Goal: Transaction & Acquisition: Purchase product/service

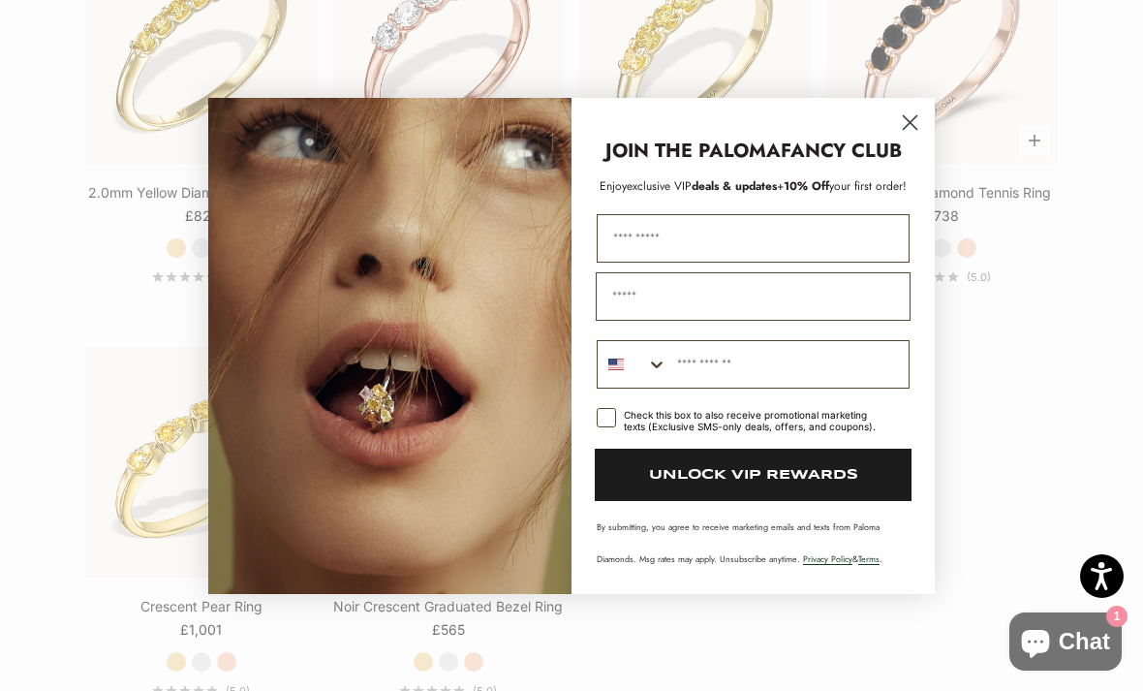
scroll to position [2803, 0]
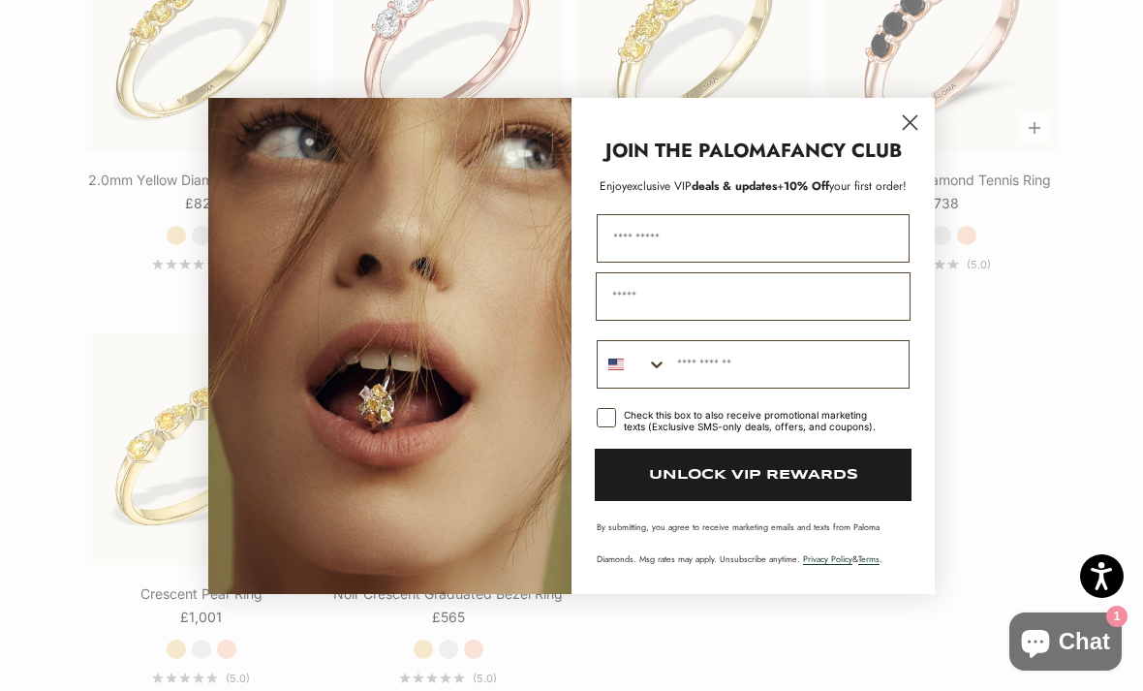
click at [915, 138] on circle "Close dialog" at bounding box center [910, 122] width 32 height 32
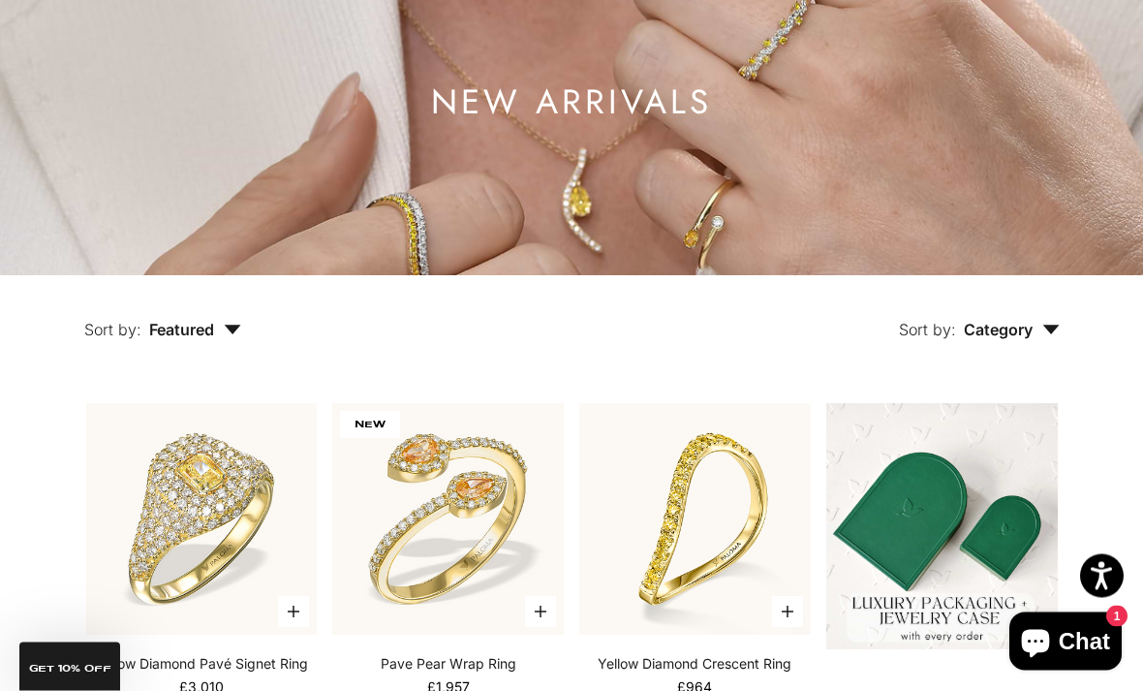
scroll to position [0, 0]
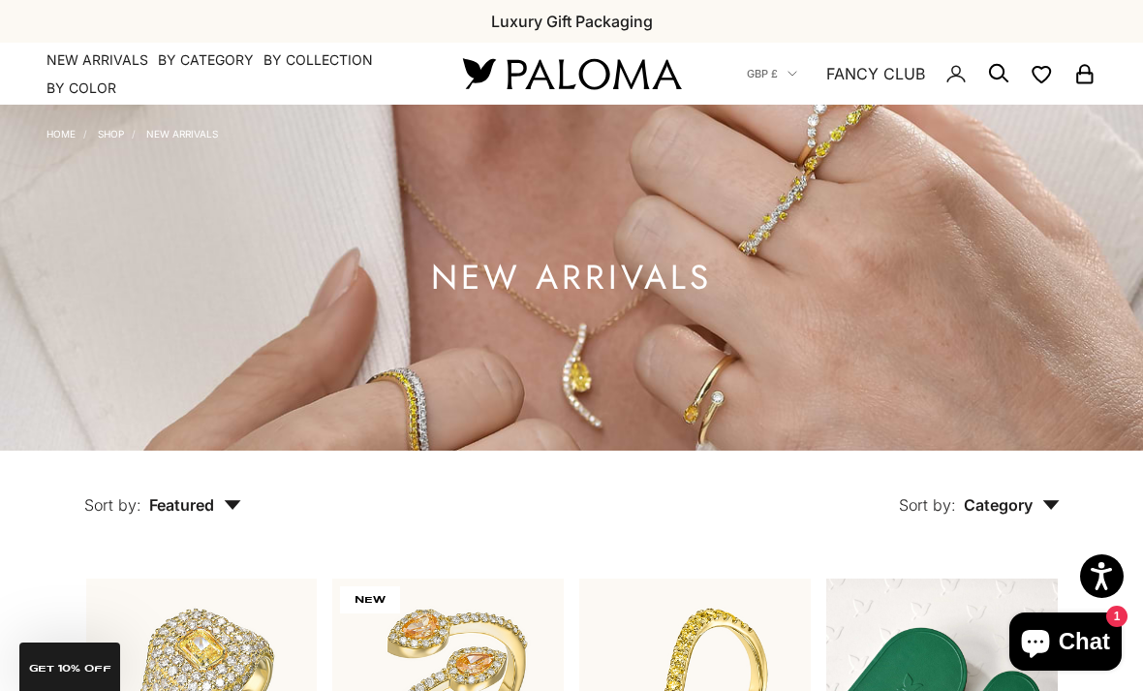
click at [215, 62] on summary "By Category" at bounding box center [206, 59] width 96 height 19
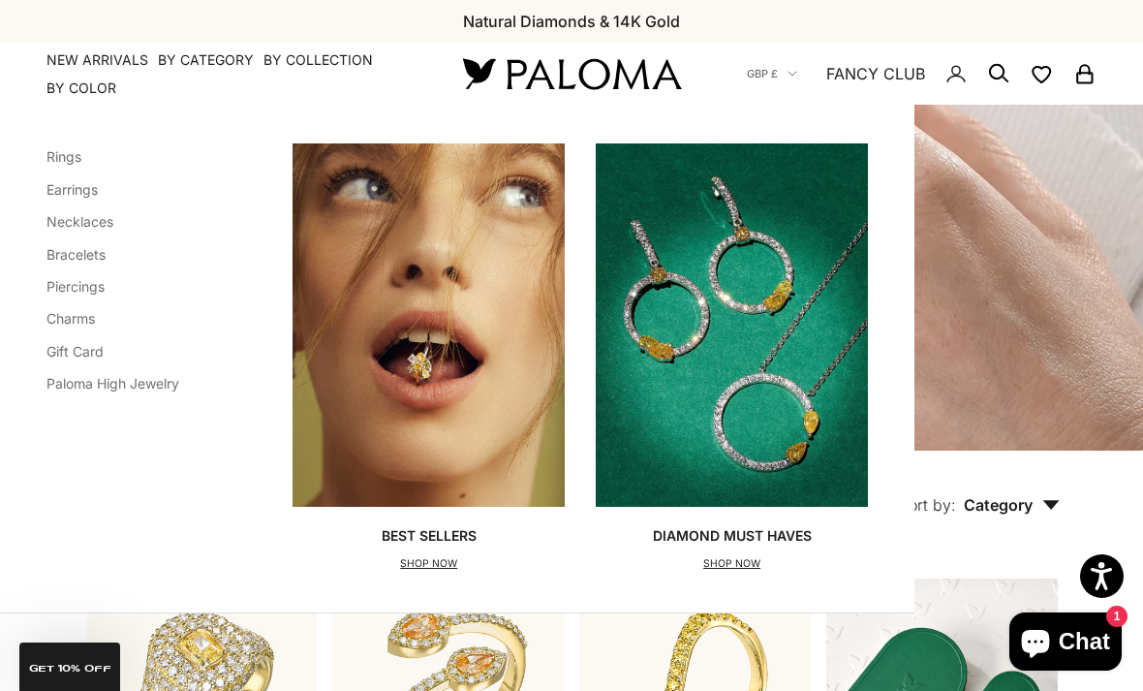
click at [78, 185] on link "Earrings" at bounding box center [72, 189] width 51 height 16
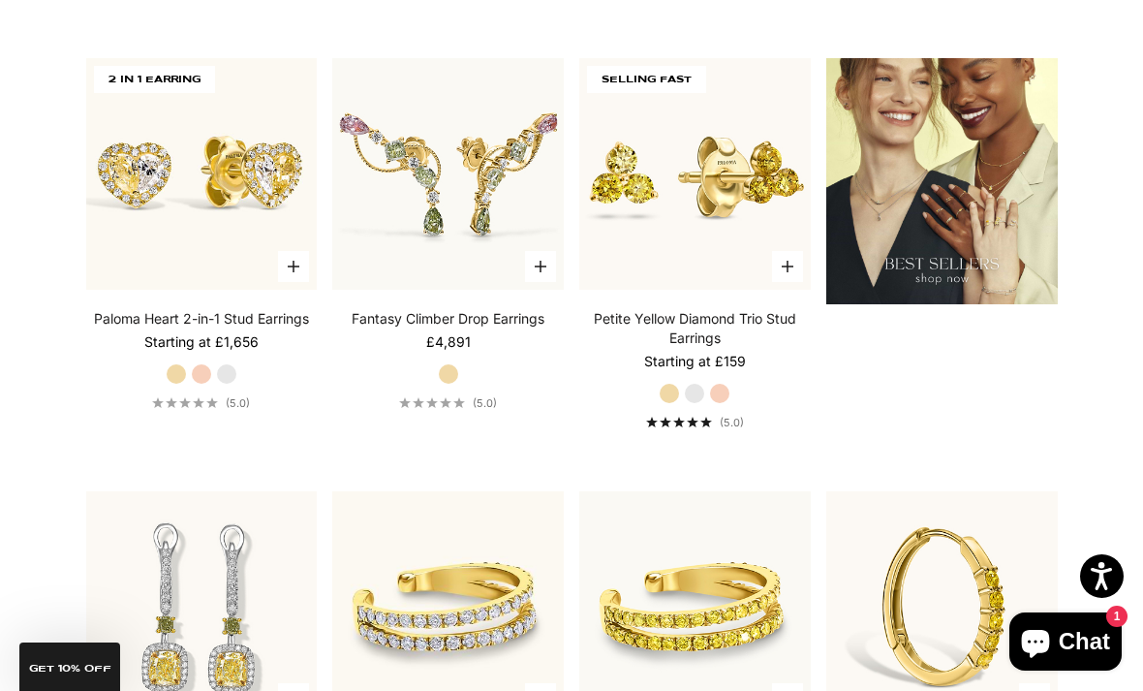
scroll to position [2248, 0]
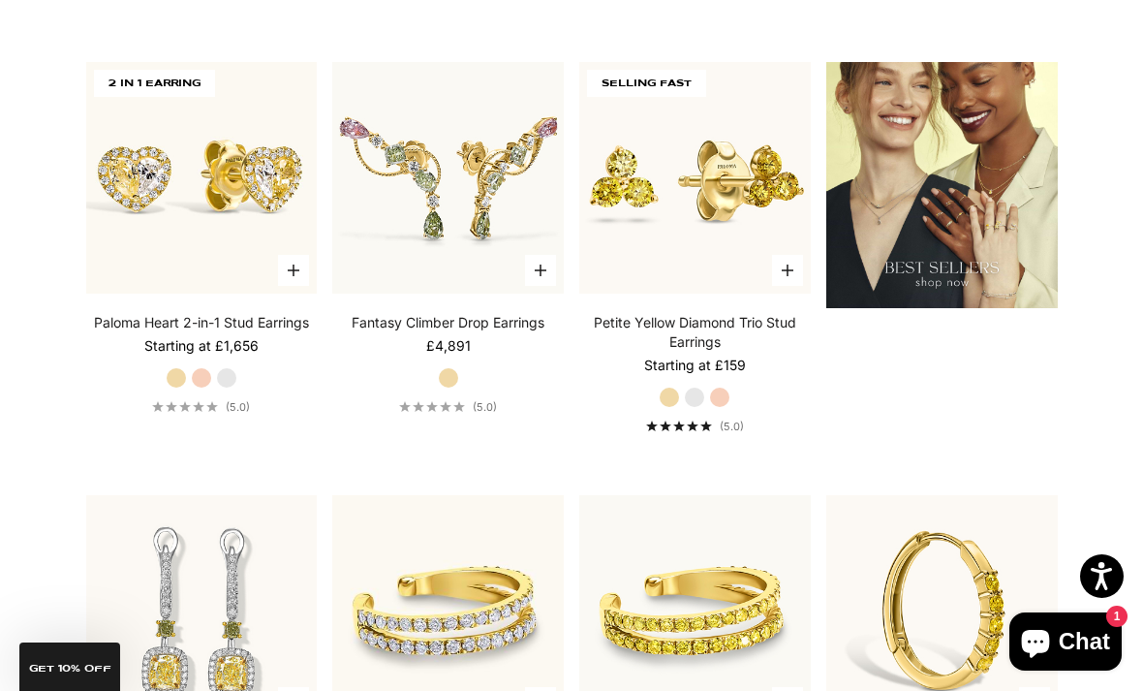
click at [728, 254] on img at bounding box center [695, 177] width 255 height 255
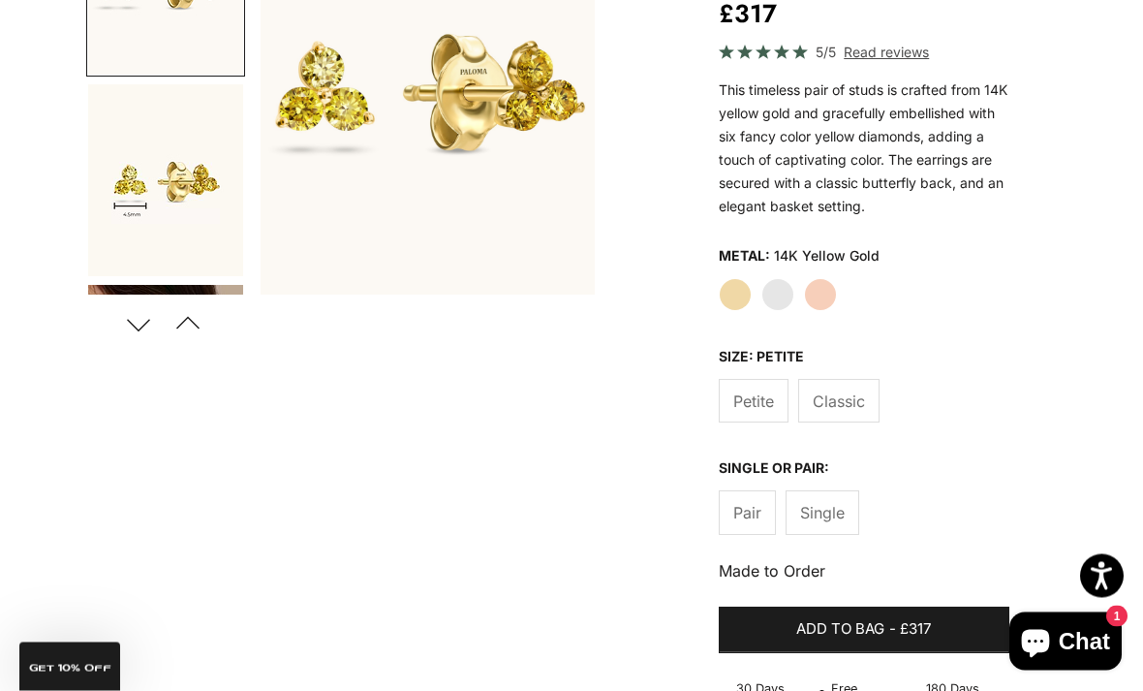
scroll to position [311, 0]
click at [164, 293] on img "Go to item 4" at bounding box center [165, 381] width 155 height 192
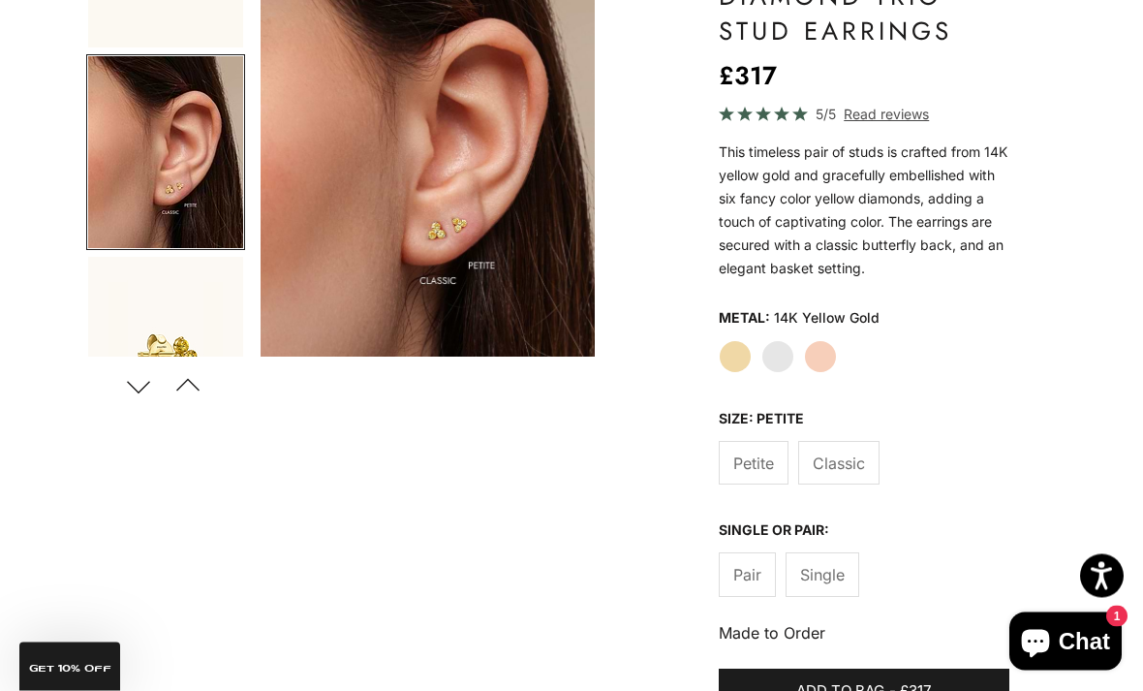
scroll to position [253, 0]
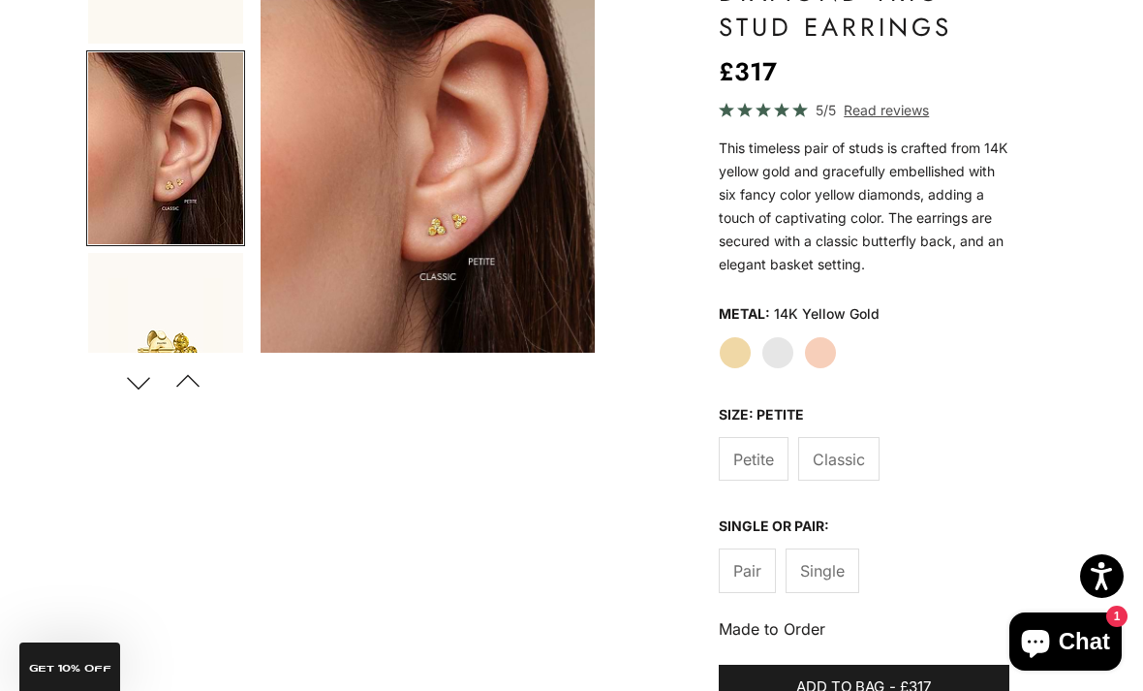
click at [847, 457] on span "Classic" at bounding box center [839, 459] width 52 height 25
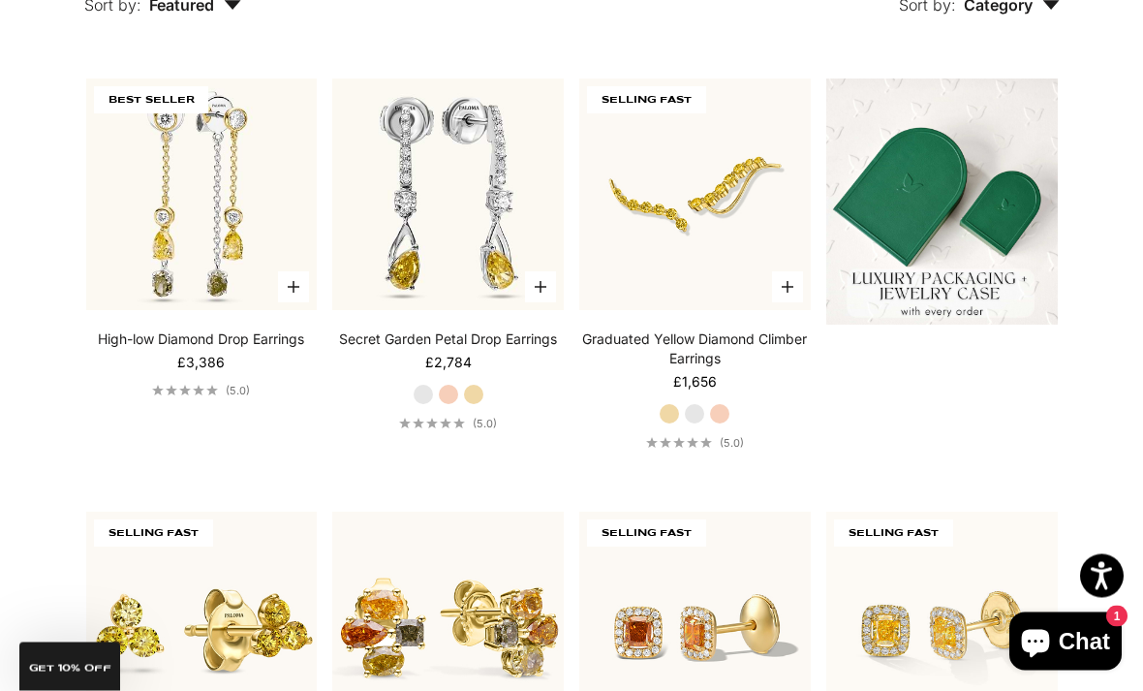
scroll to position [540, 0]
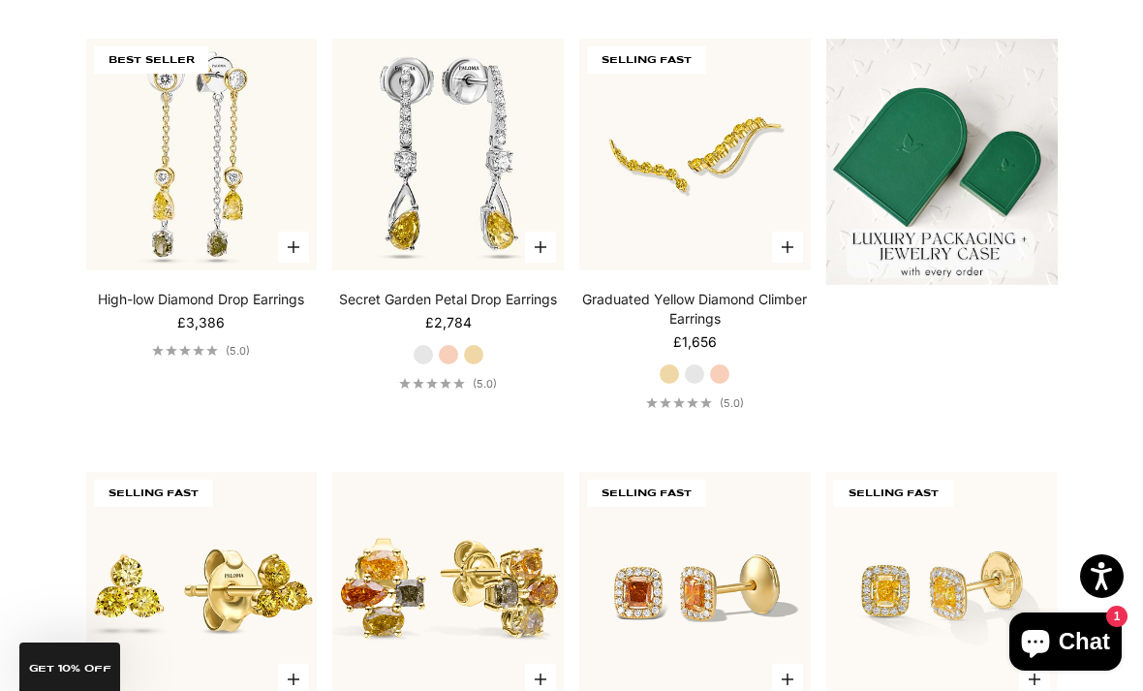
click at [209, 332] on sale-price "Starting at £3,386" at bounding box center [200, 322] width 47 height 19
click at [211, 309] on link "High-low Diamond Drop Earrings" at bounding box center [201, 299] width 206 height 19
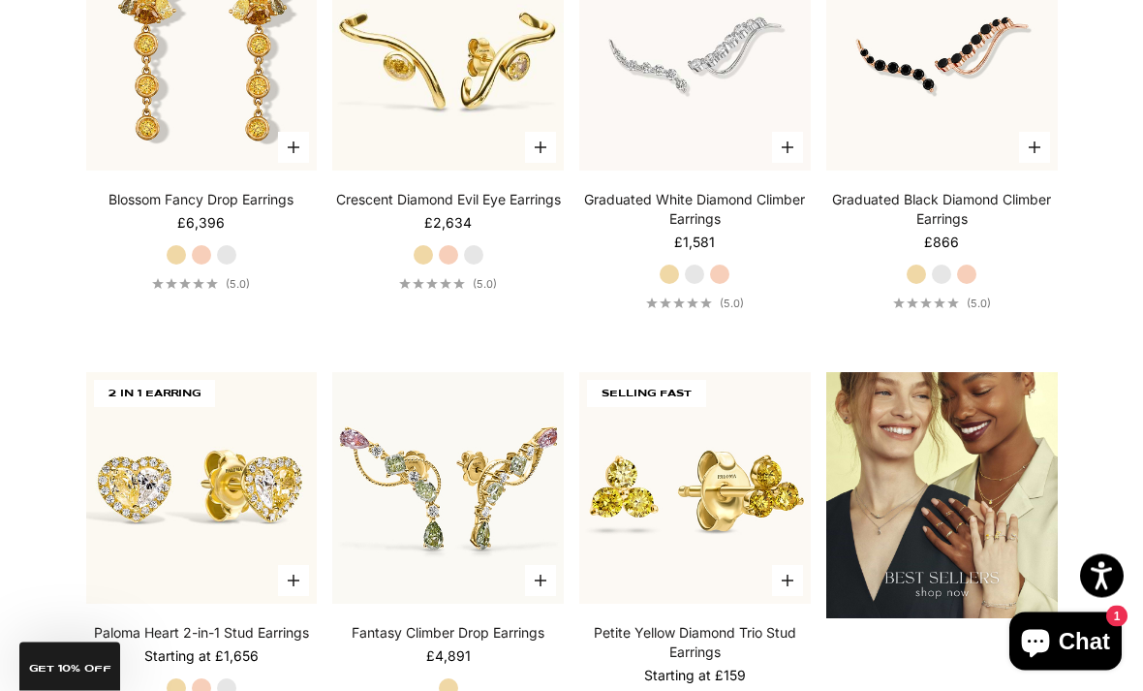
scroll to position [1947, 0]
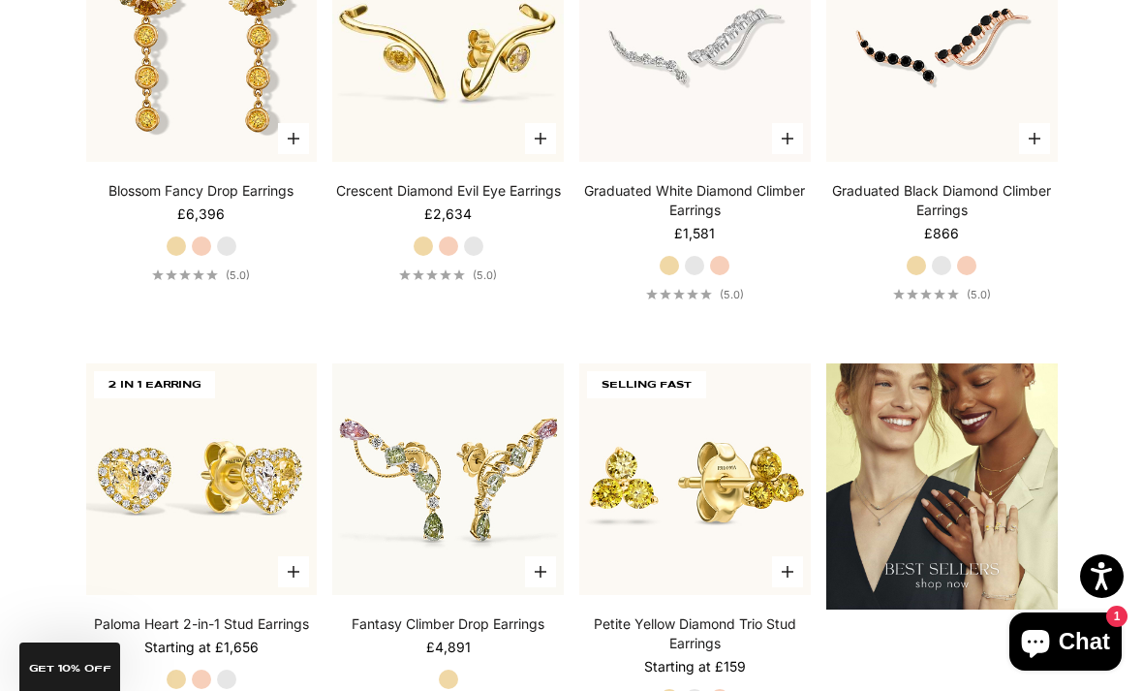
click at [708, 220] on link "Graduated White Diamond Climber Earrings" at bounding box center [695, 200] width 232 height 39
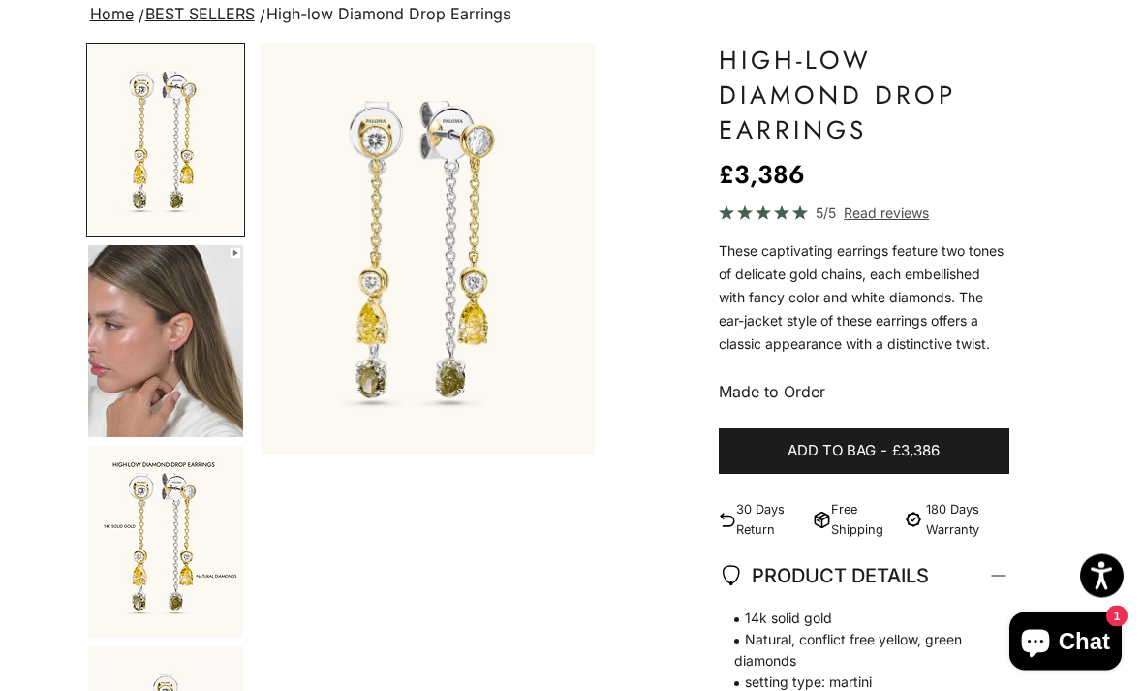
scroll to position [160, 0]
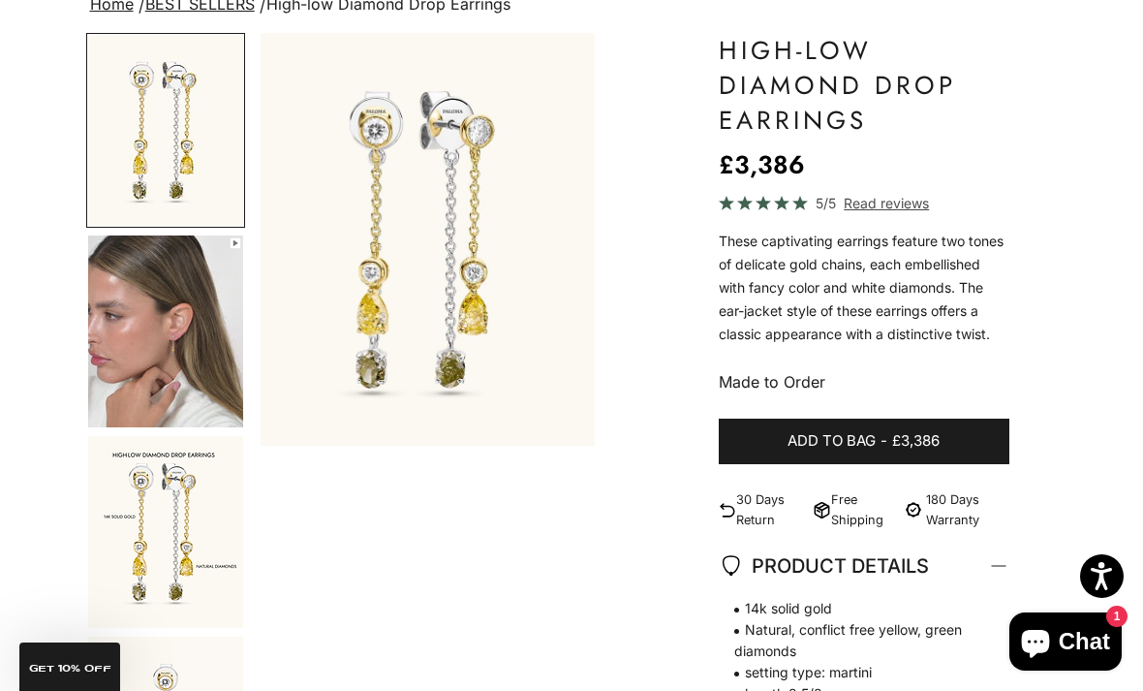
click at [179, 350] on img "Go to item 2" at bounding box center [165, 331] width 155 height 192
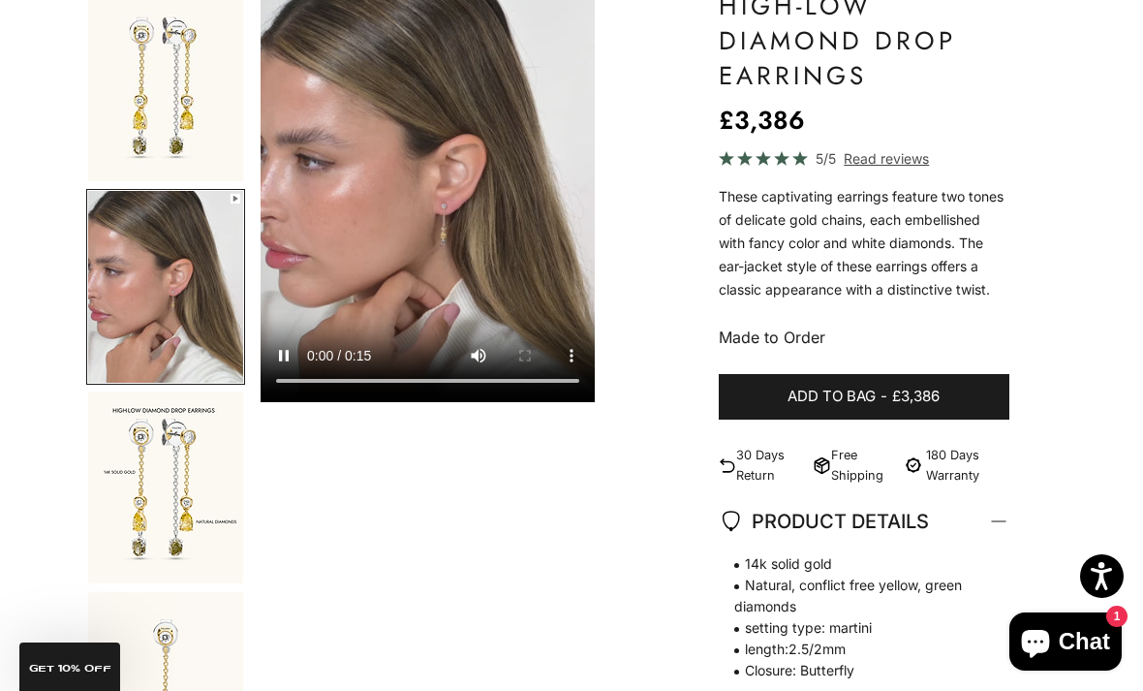
scroll to position [199, 0]
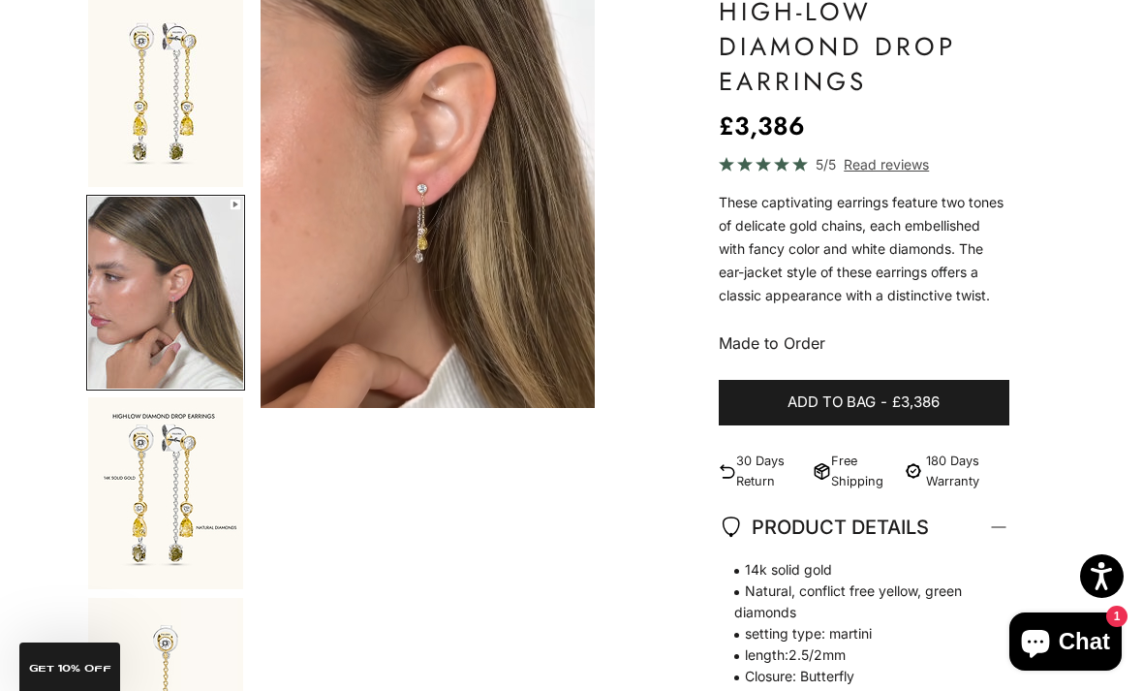
click at [873, 169] on span "Read reviews" at bounding box center [886, 164] width 85 height 22
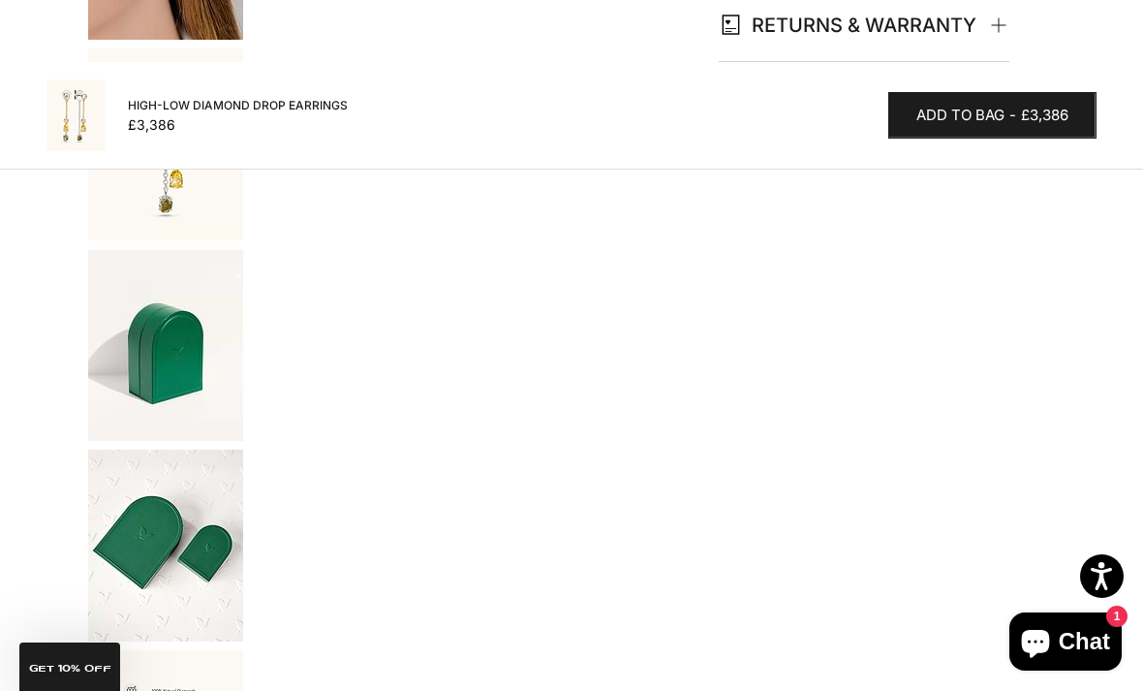
scroll to position [1132, 0]
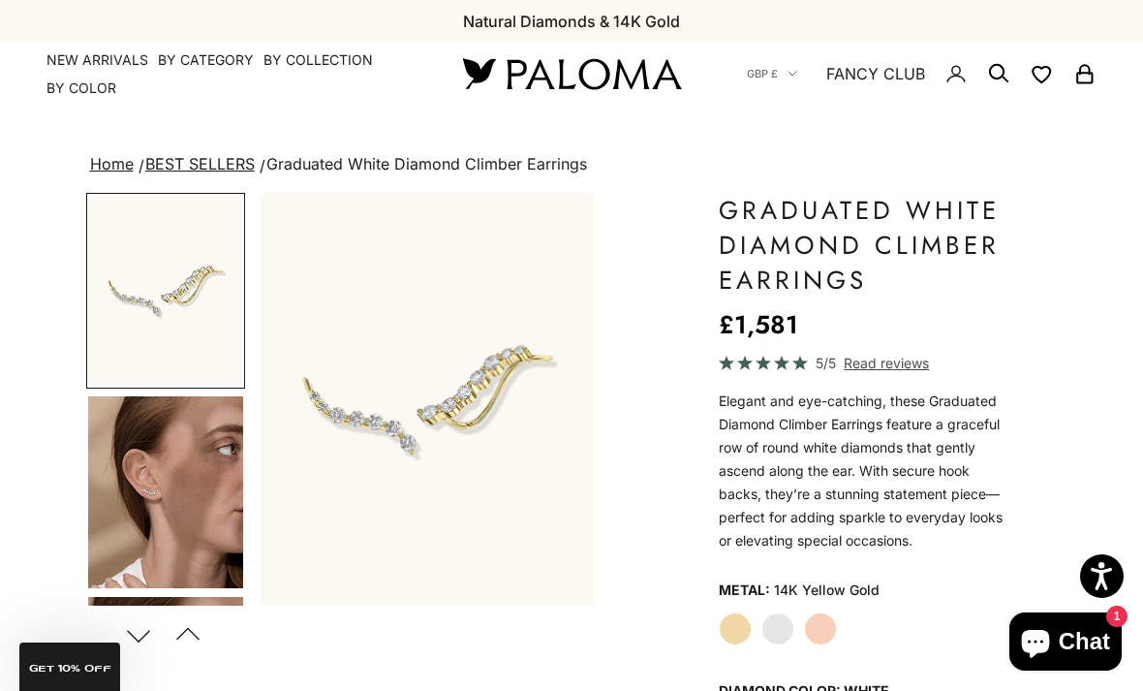
click at [172, 491] on img "Go to item 4" at bounding box center [165, 492] width 155 height 192
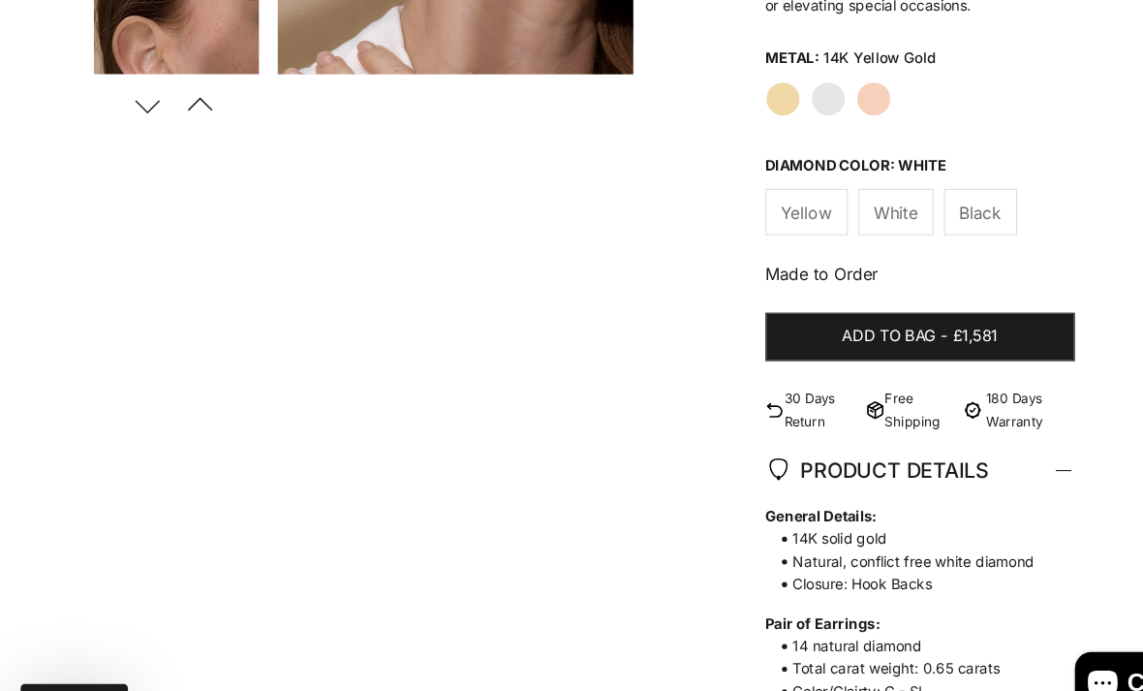
scroll to position [537, 0]
click at [748, 197] on span "Yellow" at bounding box center [757, 198] width 48 height 25
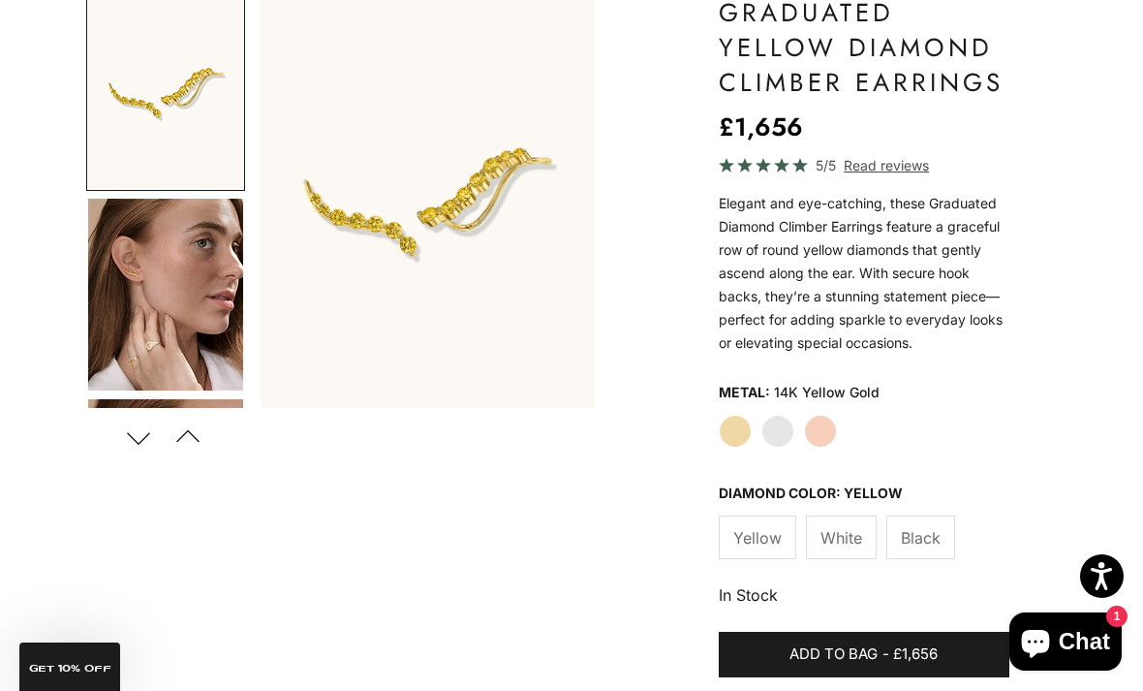
scroll to position [215, 0]
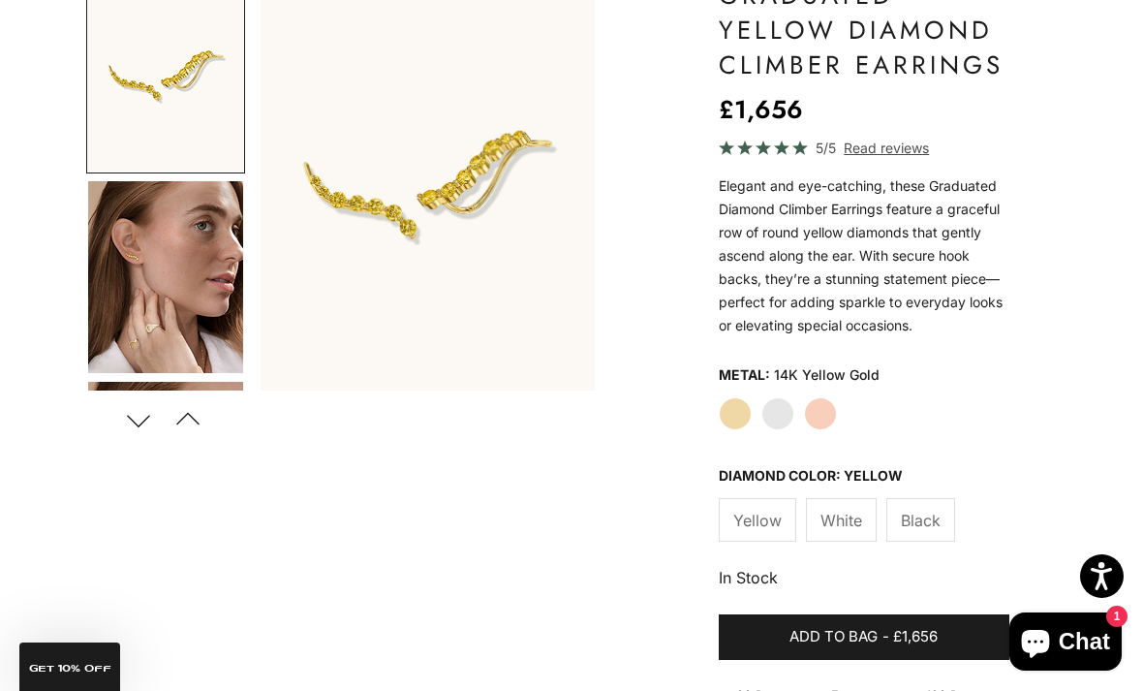
click at [934, 521] on span "Black" at bounding box center [921, 520] width 40 height 25
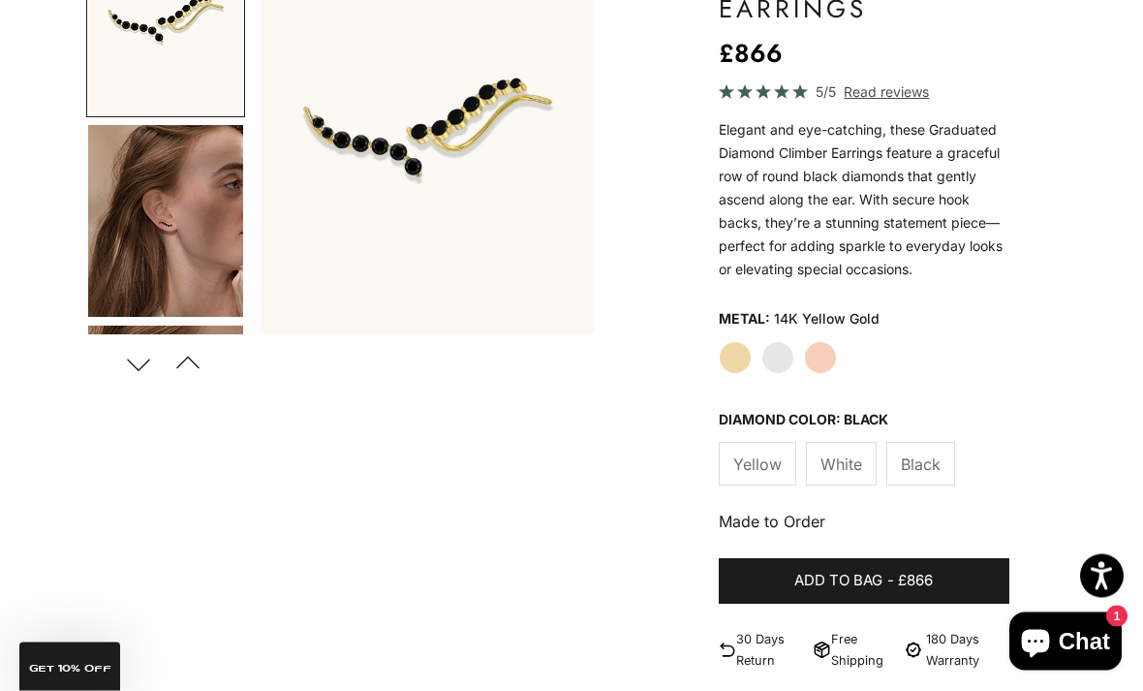
scroll to position [271, 0]
click at [854, 465] on span "White" at bounding box center [842, 464] width 42 height 25
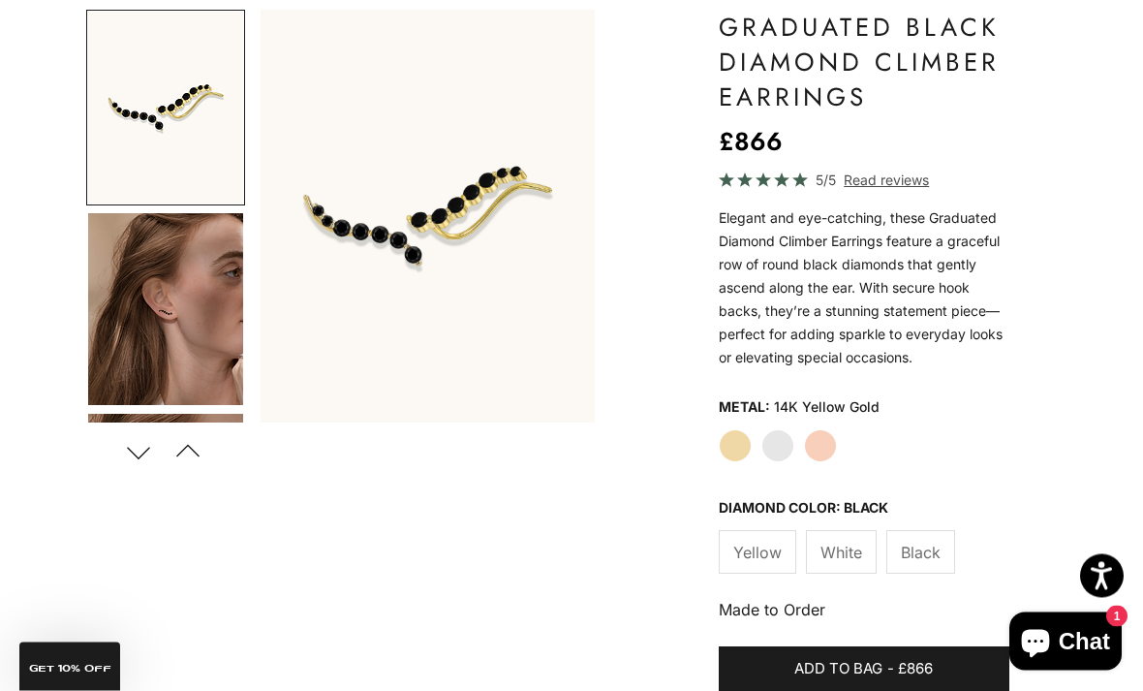
scroll to position [0, 0]
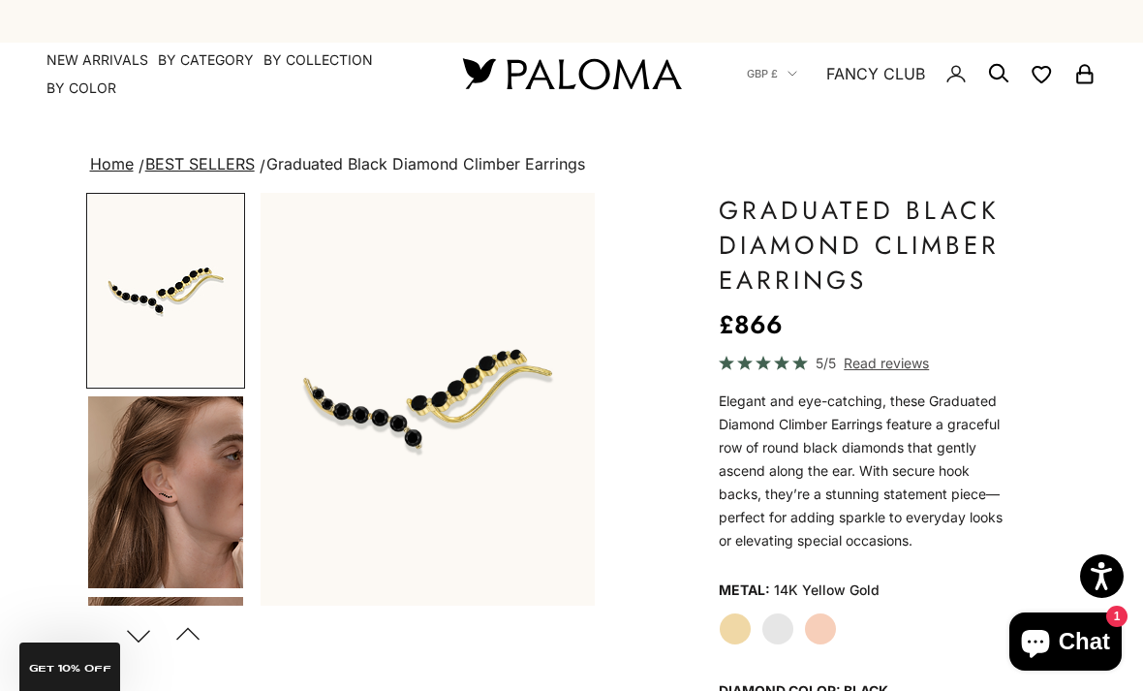
click at [88, 61] on link "NEW ARRIVALS" at bounding box center [98, 59] width 102 height 19
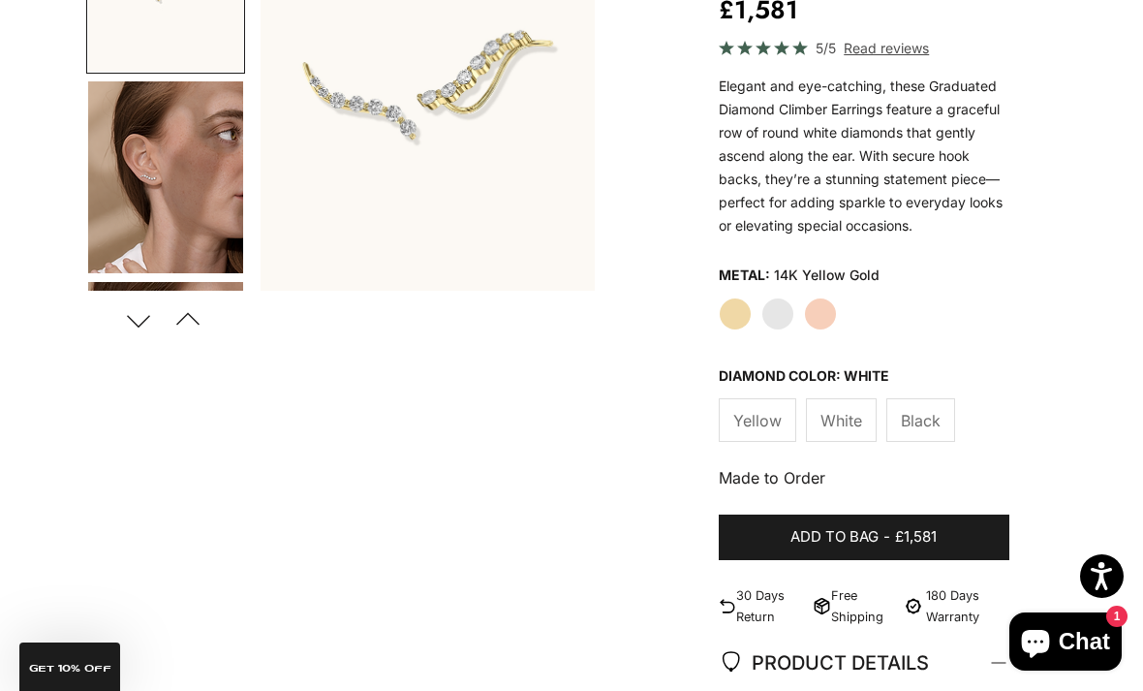
scroll to position [325, 0]
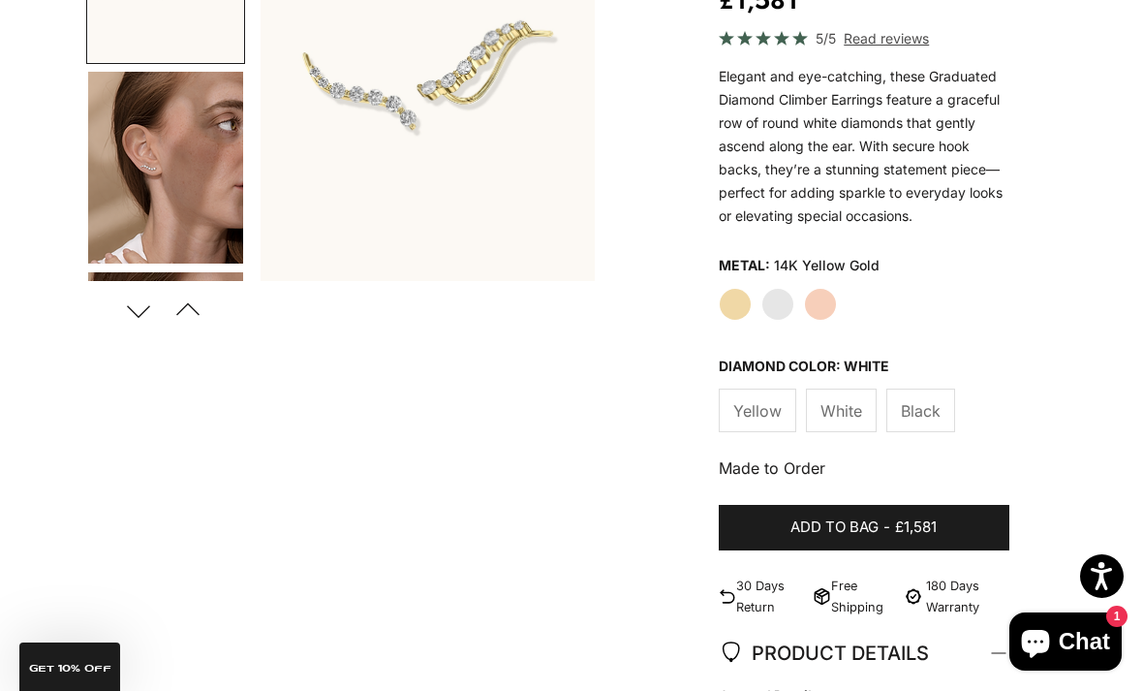
click at [751, 427] on label "Yellow" at bounding box center [758, 411] width 78 height 44
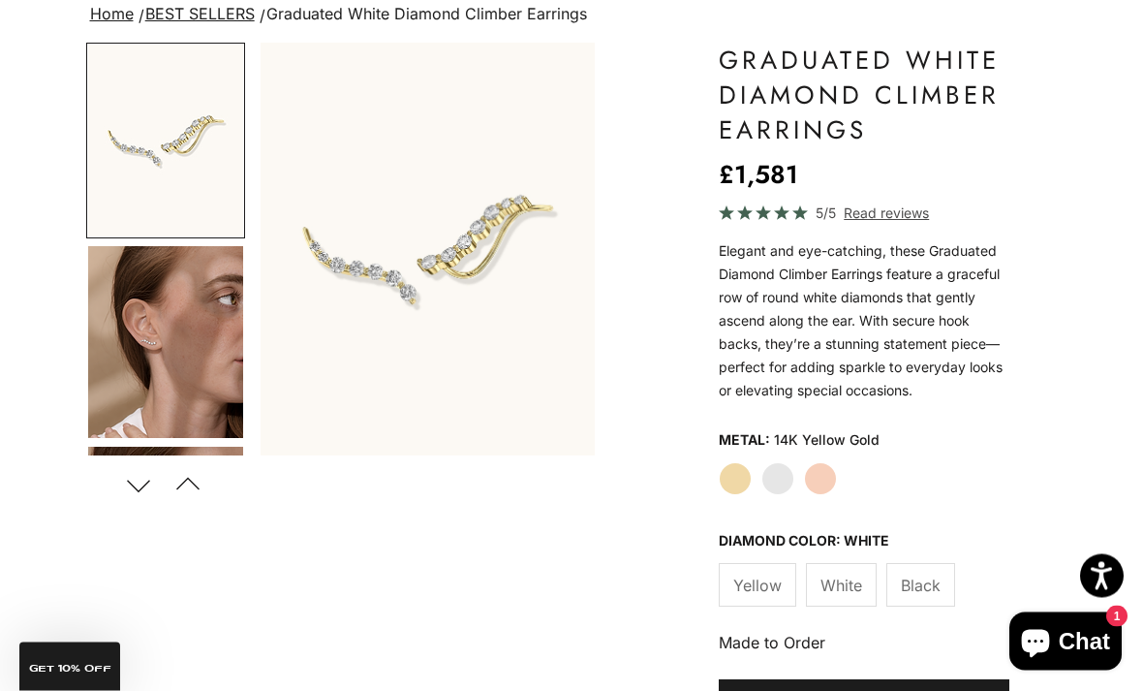
scroll to position [150, 0]
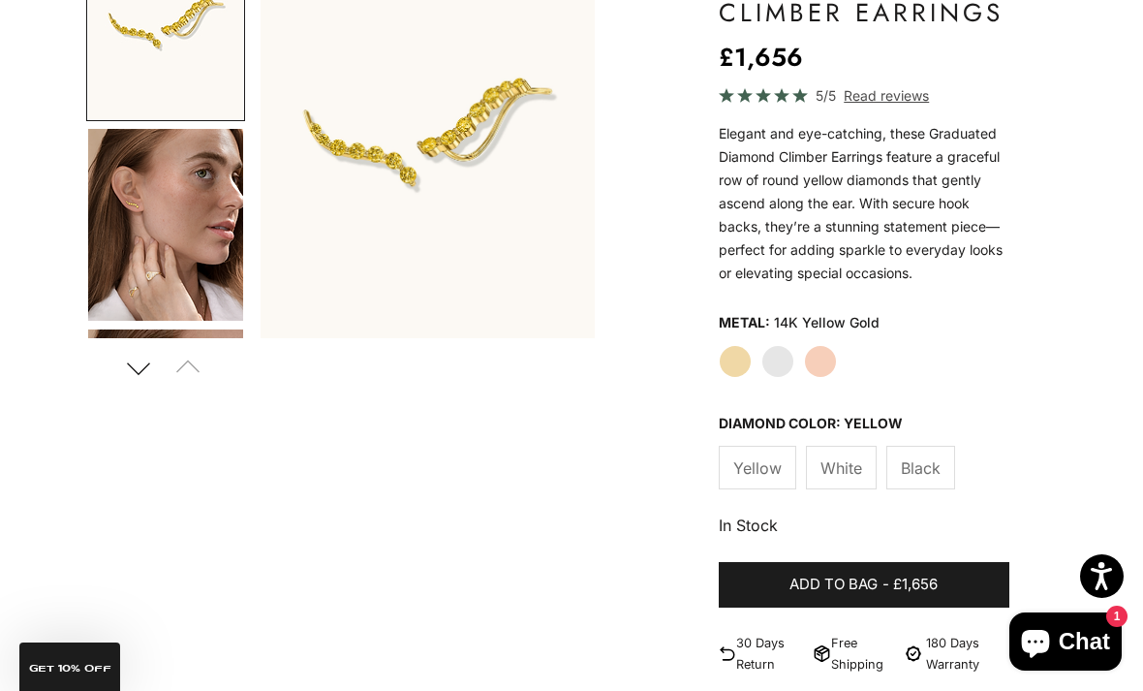
scroll to position [0, -1]
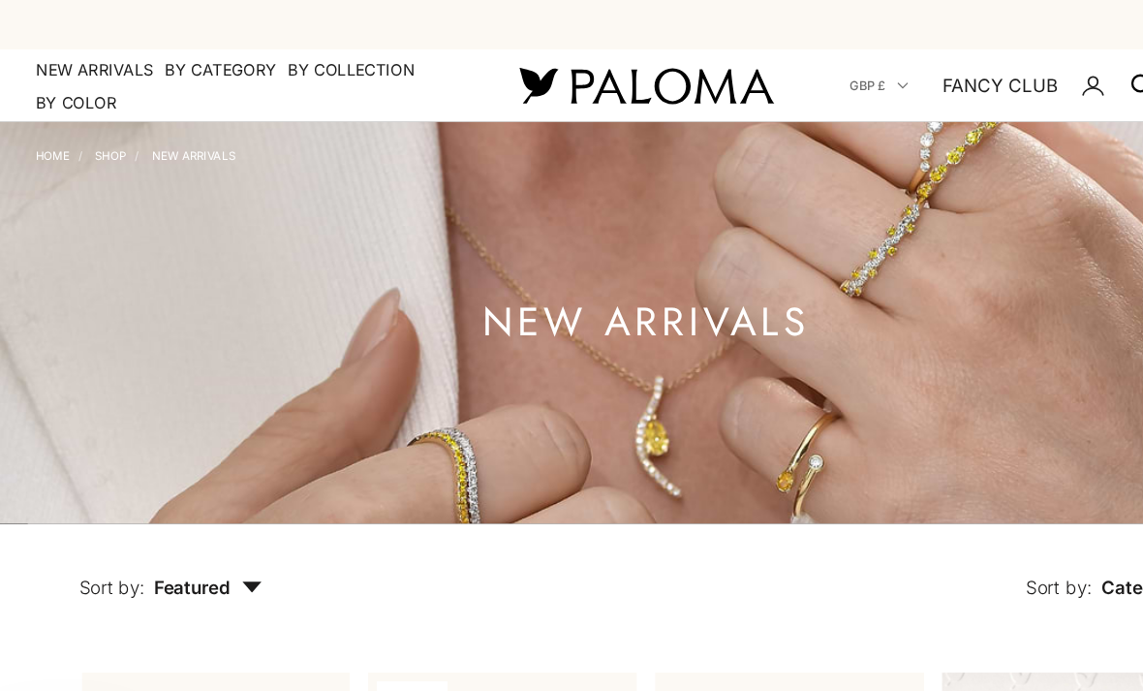
click at [308, 68] on summary "By Collection" at bounding box center [318, 59] width 109 height 19
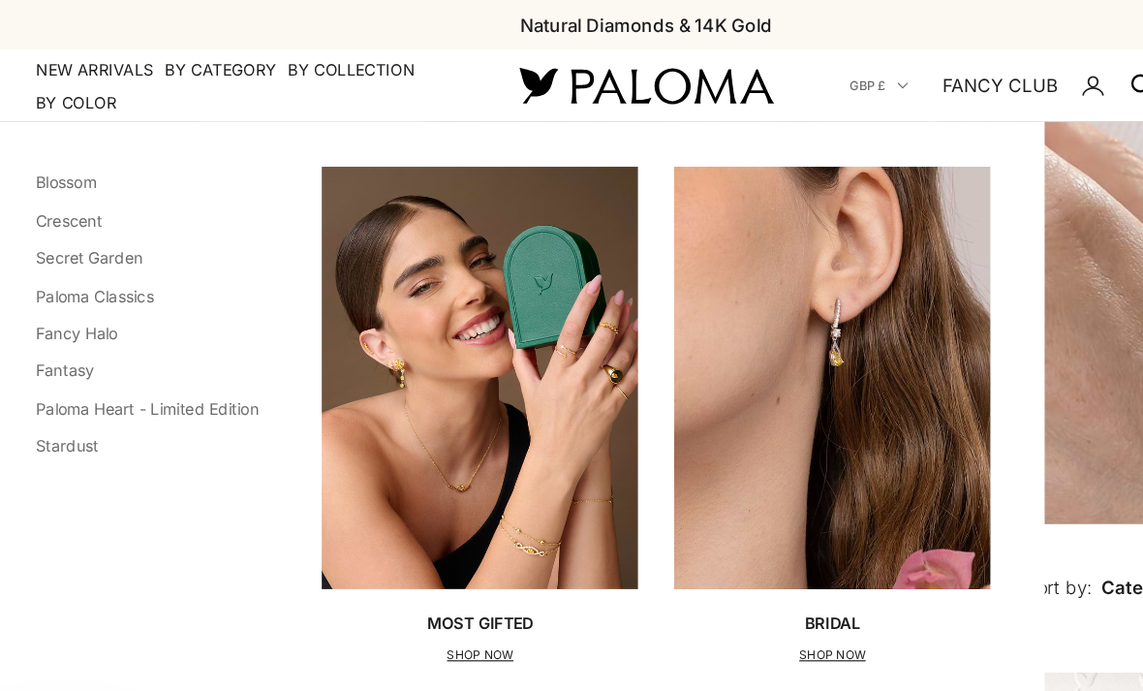
click at [106, 352] on link "Paloma Heart - Limited Edition" at bounding box center [143, 351] width 192 height 16
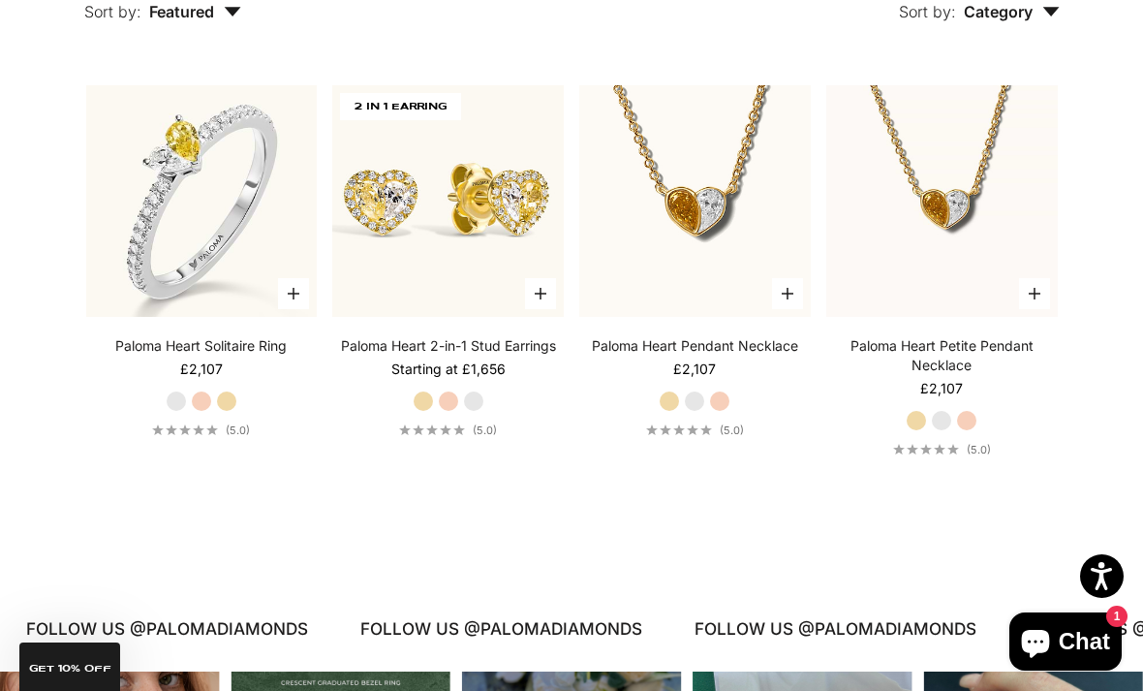
scroll to position [489, 0]
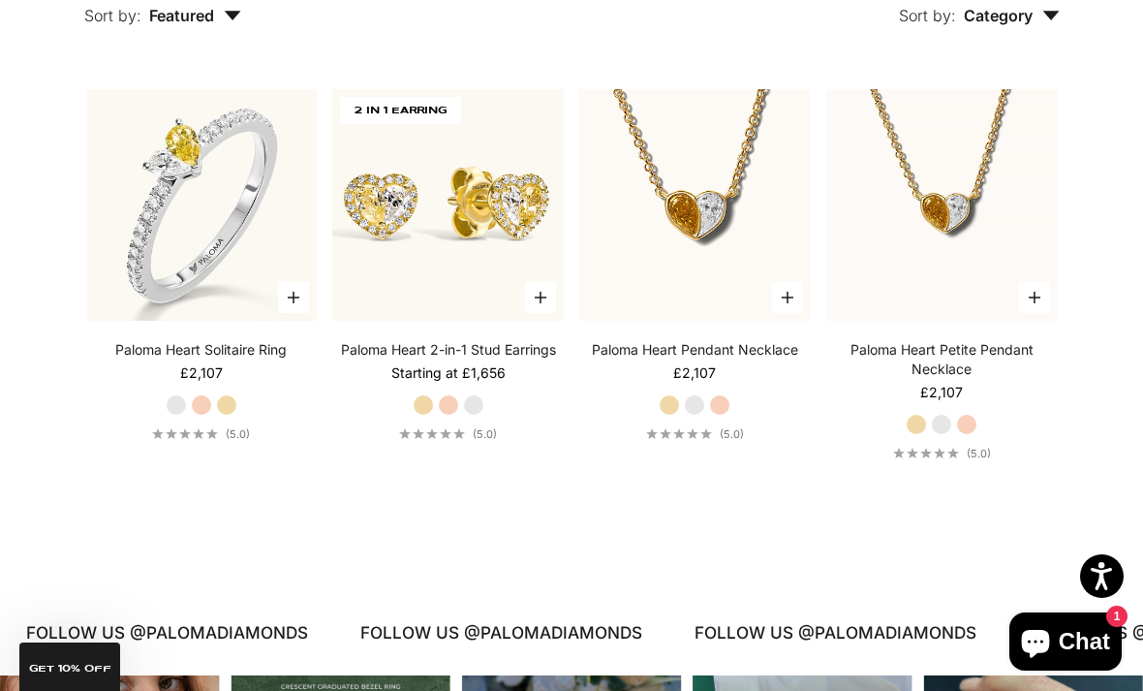
click at [468, 359] on link "Paloma Heart 2-in-1 Stud Earrings" at bounding box center [448, 349] width 215 height 19
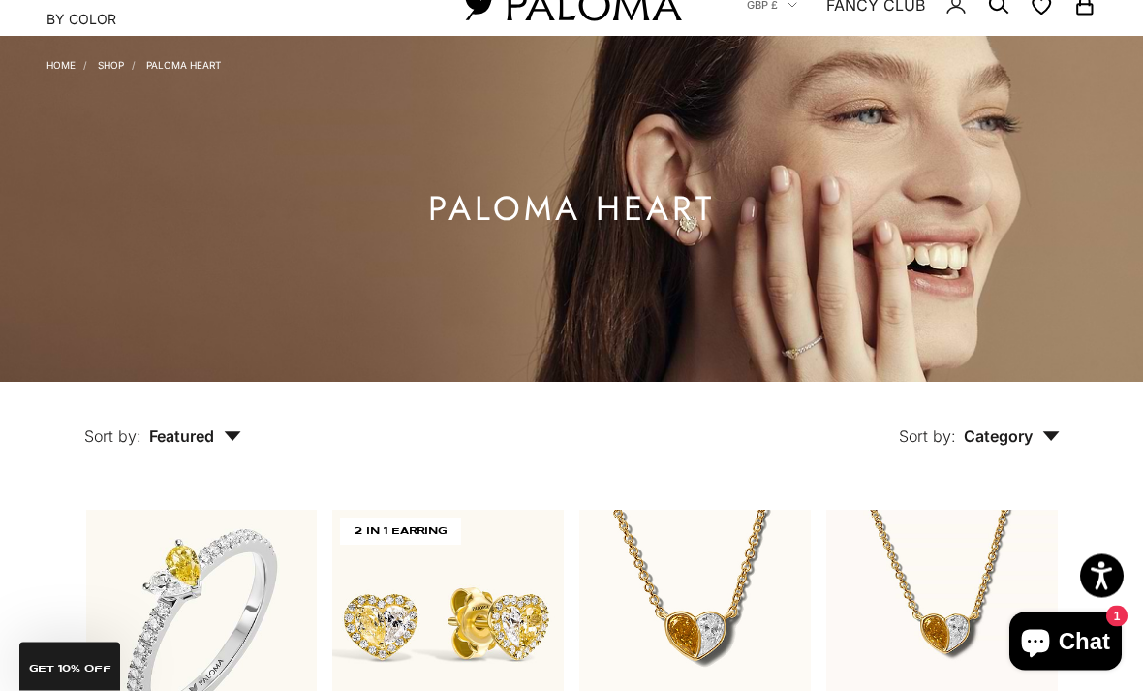
scroll to position [0, 0]
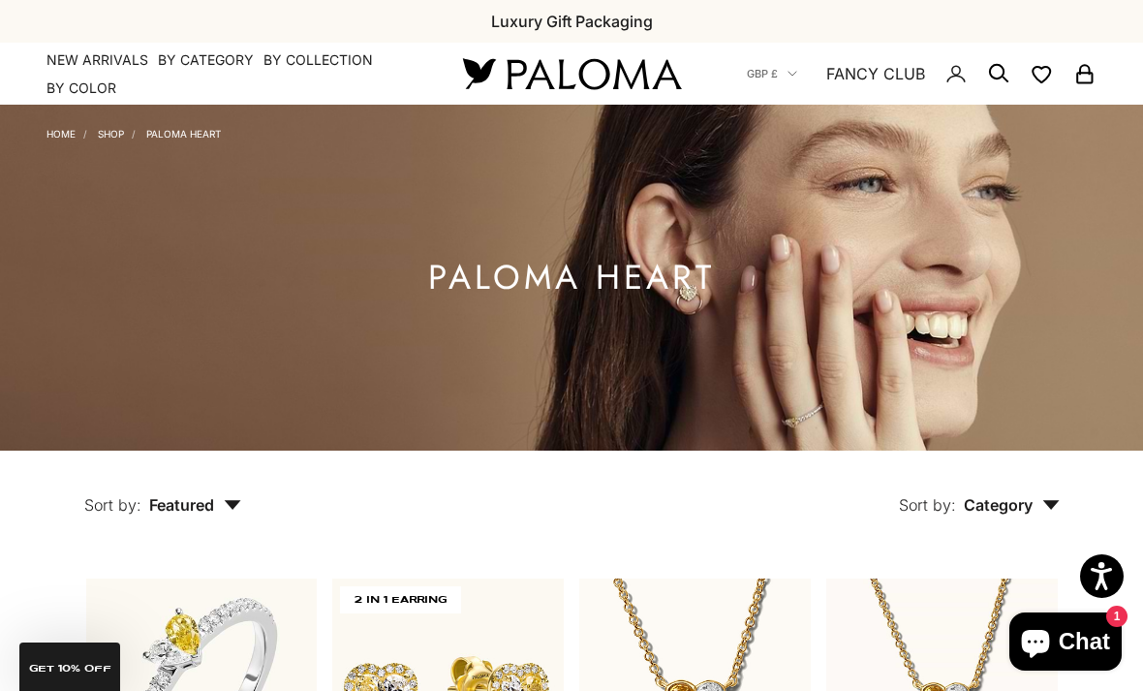
click at [335, 60] on summary "By Collection" at bounding box center [318, 59] width 109 height 19
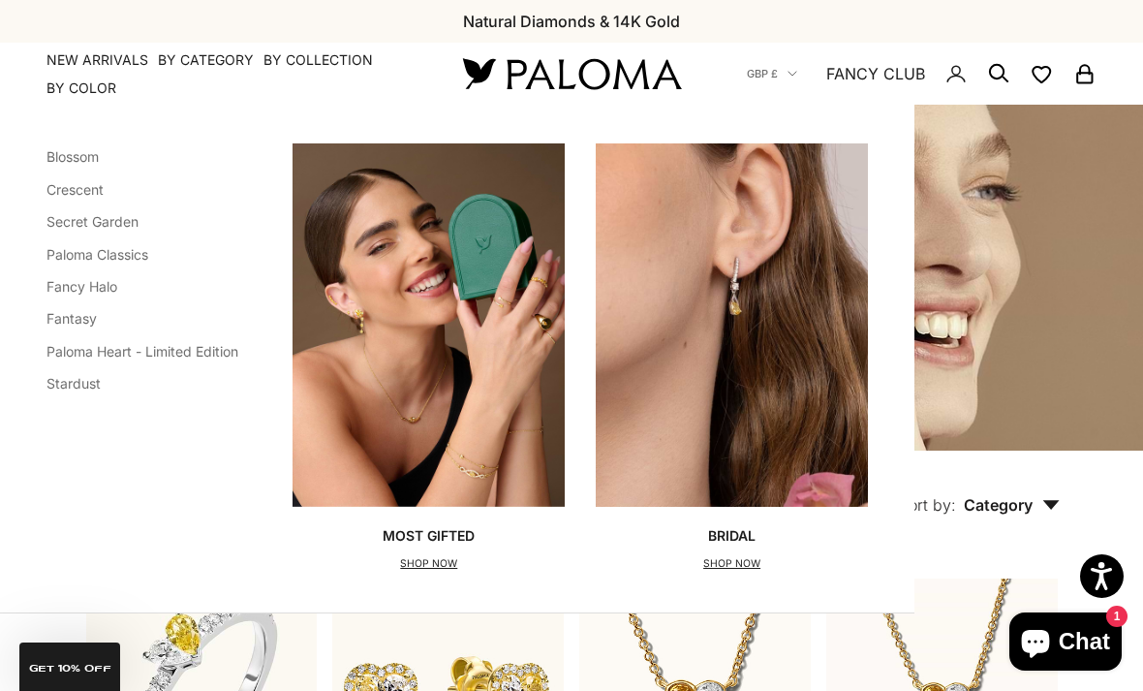
click at [78, 159] on link "Blossom" at bounding box center [73, 156] width 52 height 16
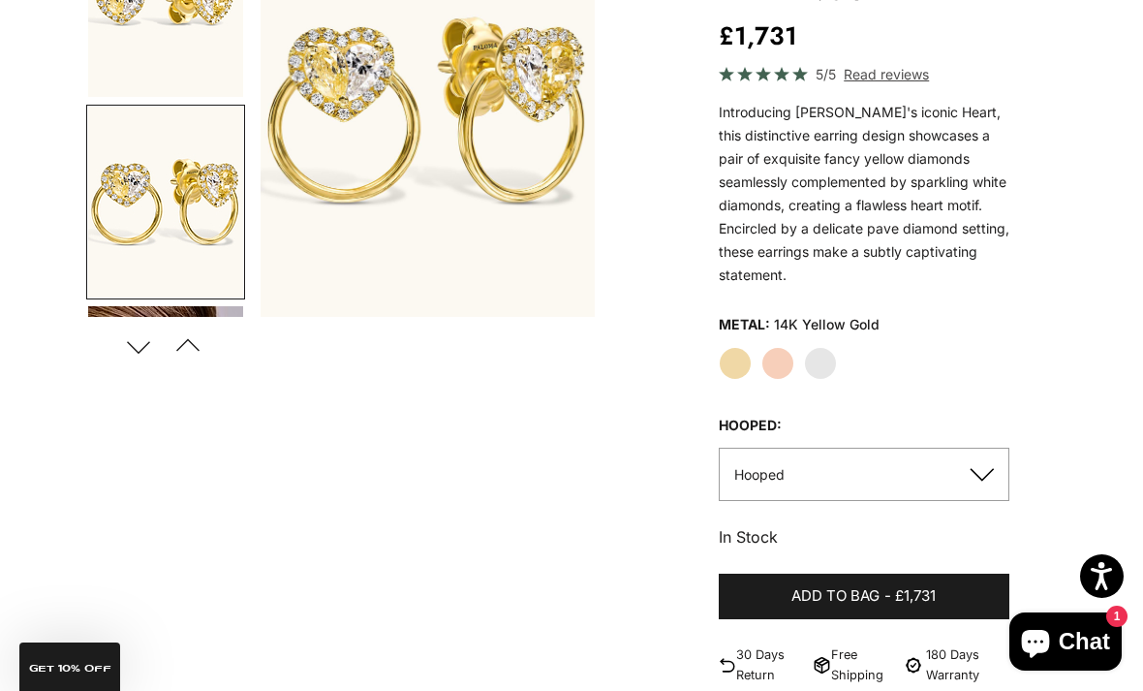
scroll to position [280, 0]
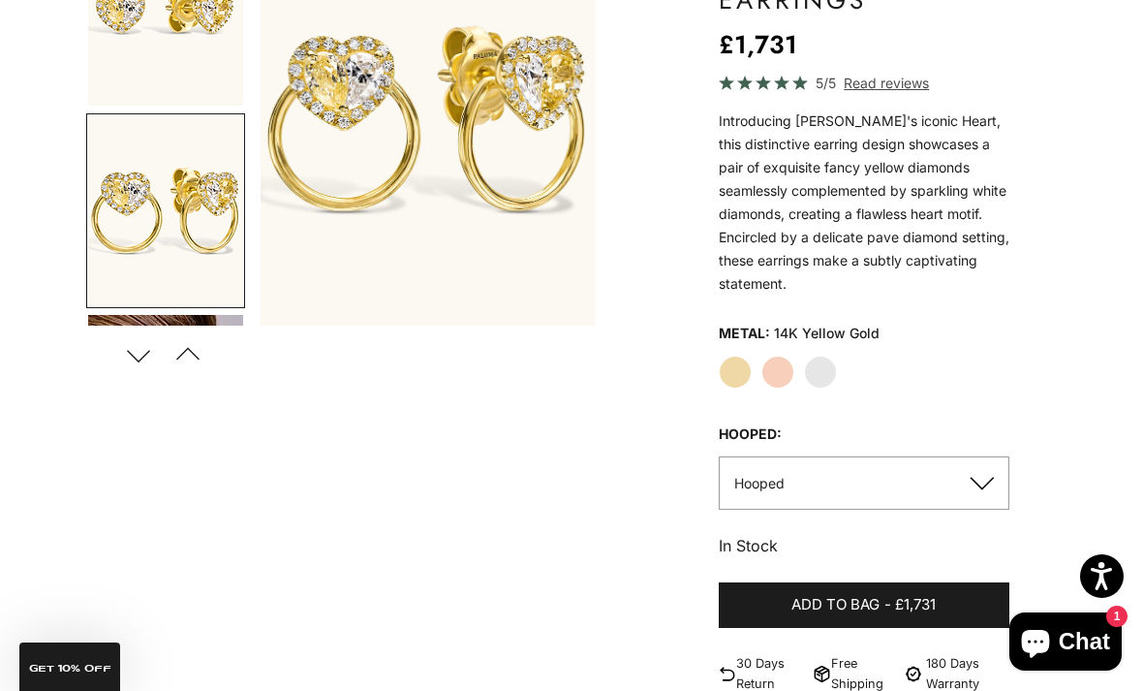
click at [191, 332] on button "Previous" at bounding box center [189, 354] width 44 height 45
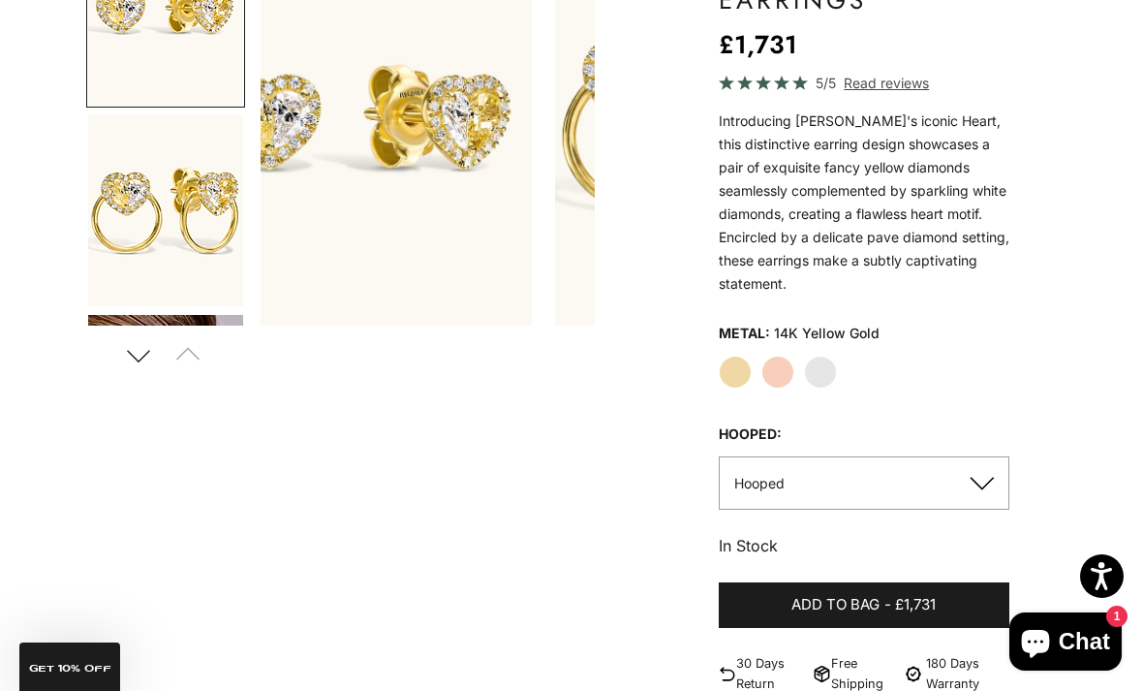
scroll to position [0, 0]
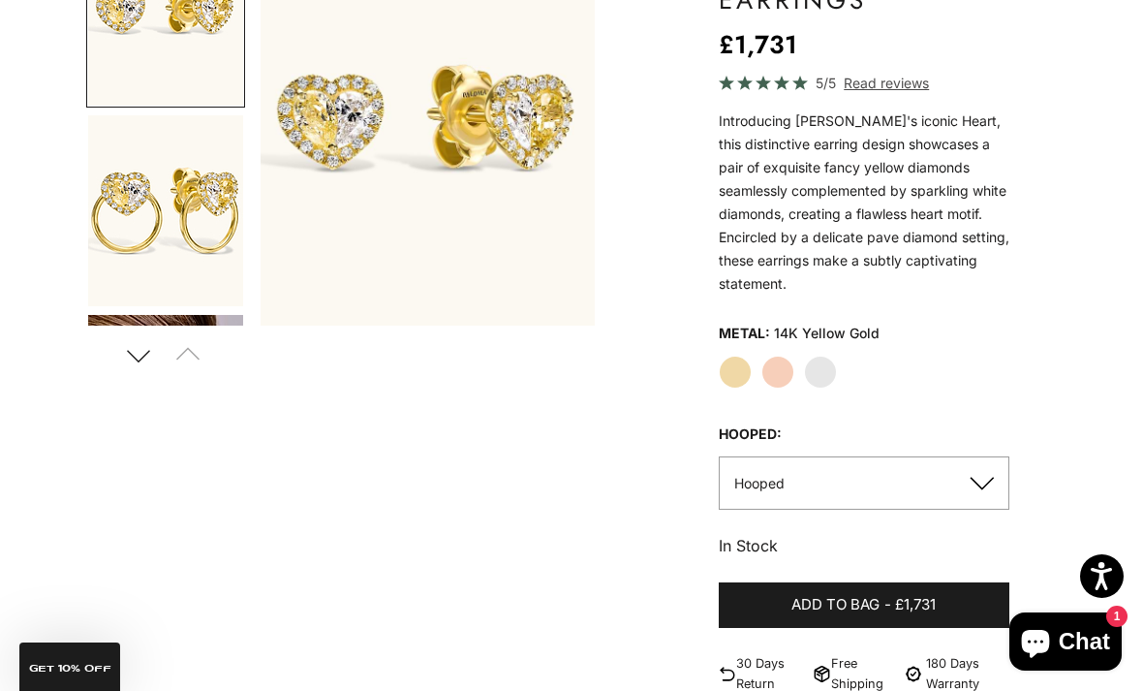
click at [155, 332] on button "Next" at bounding box center [139, 354] width 44 height 45
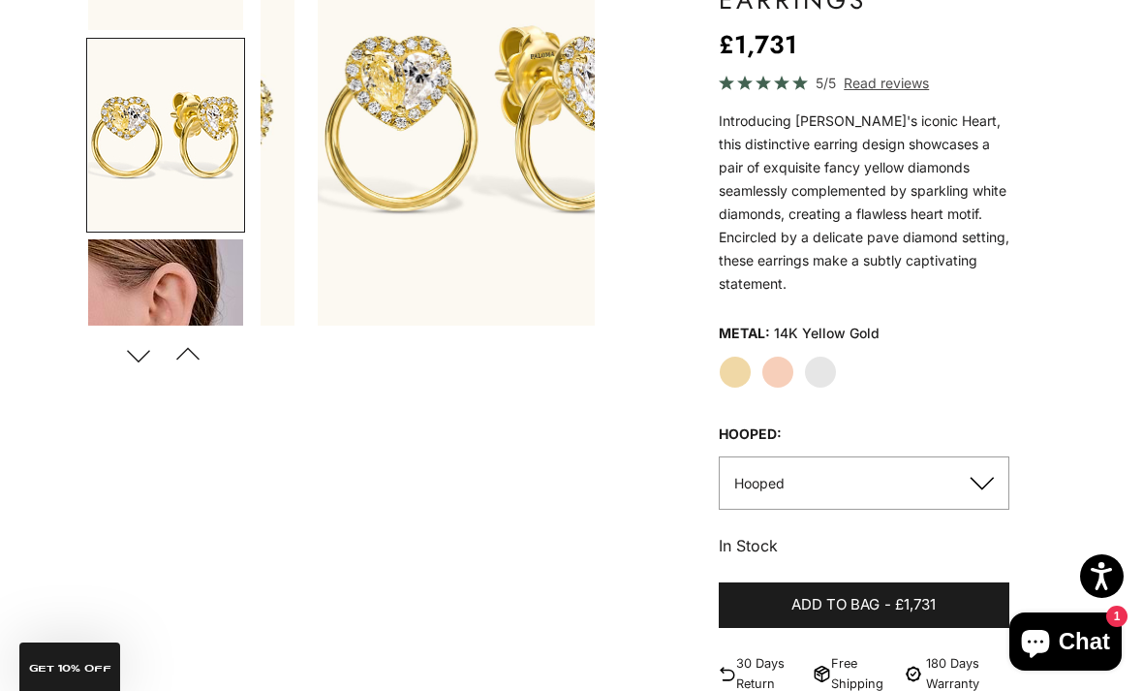
scroll to position [89, 0]
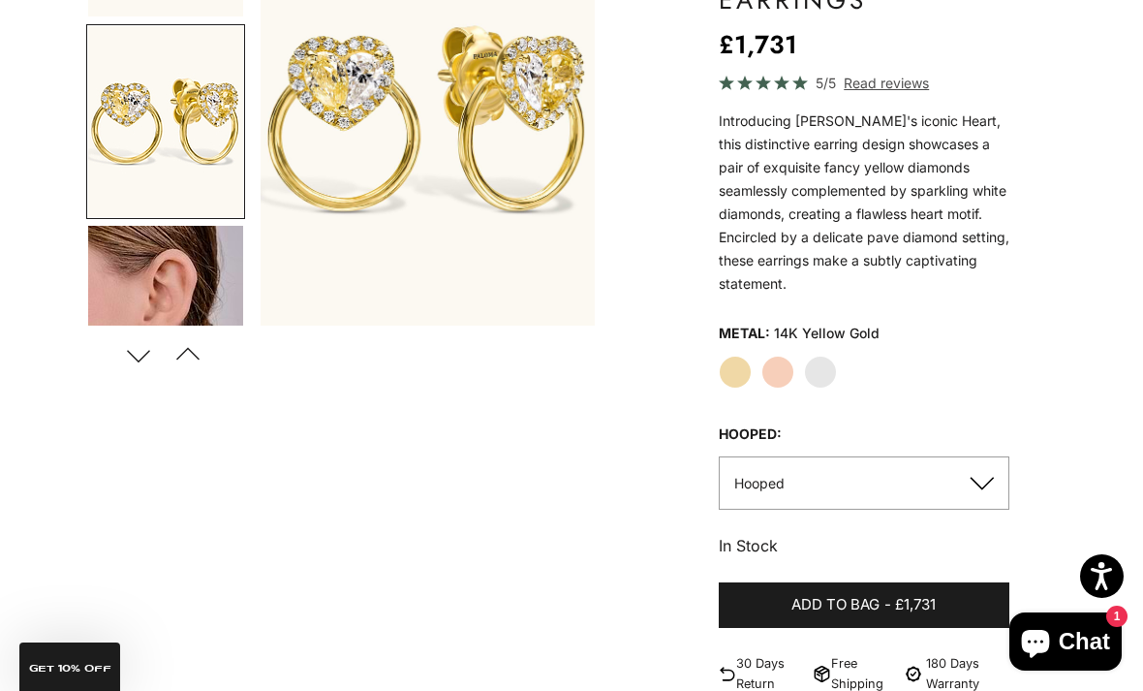
click at [186, 306] on img "Go to item 4" at bounding box center [165, 322] width 155 height 192
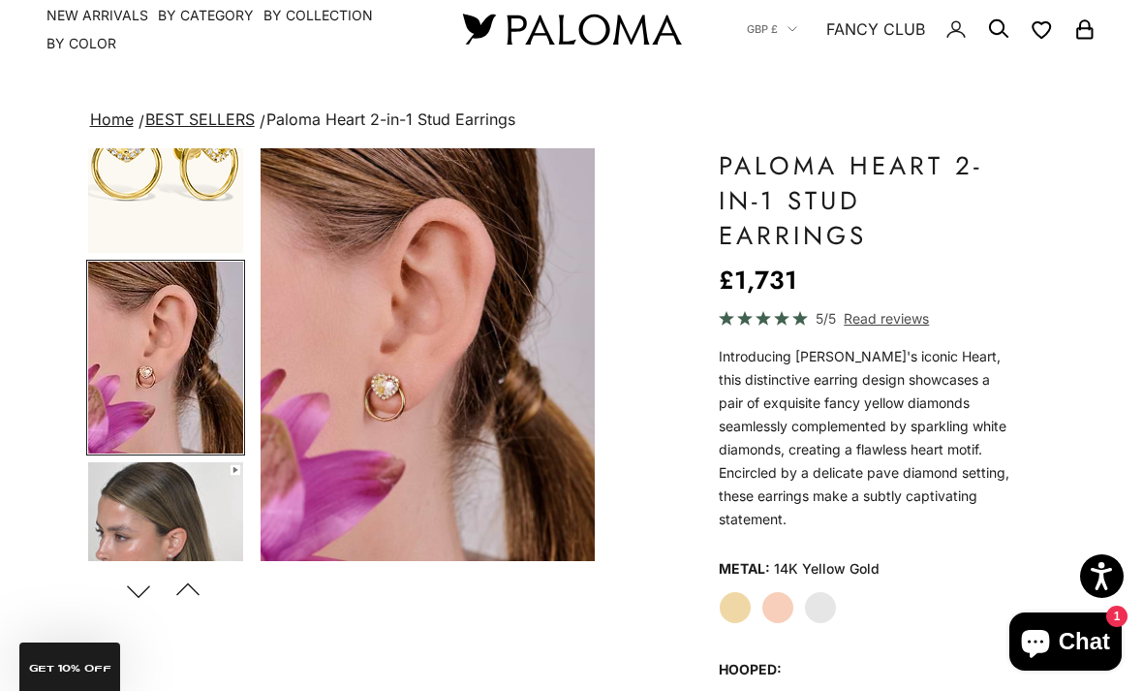
scroll to position [0, 0]
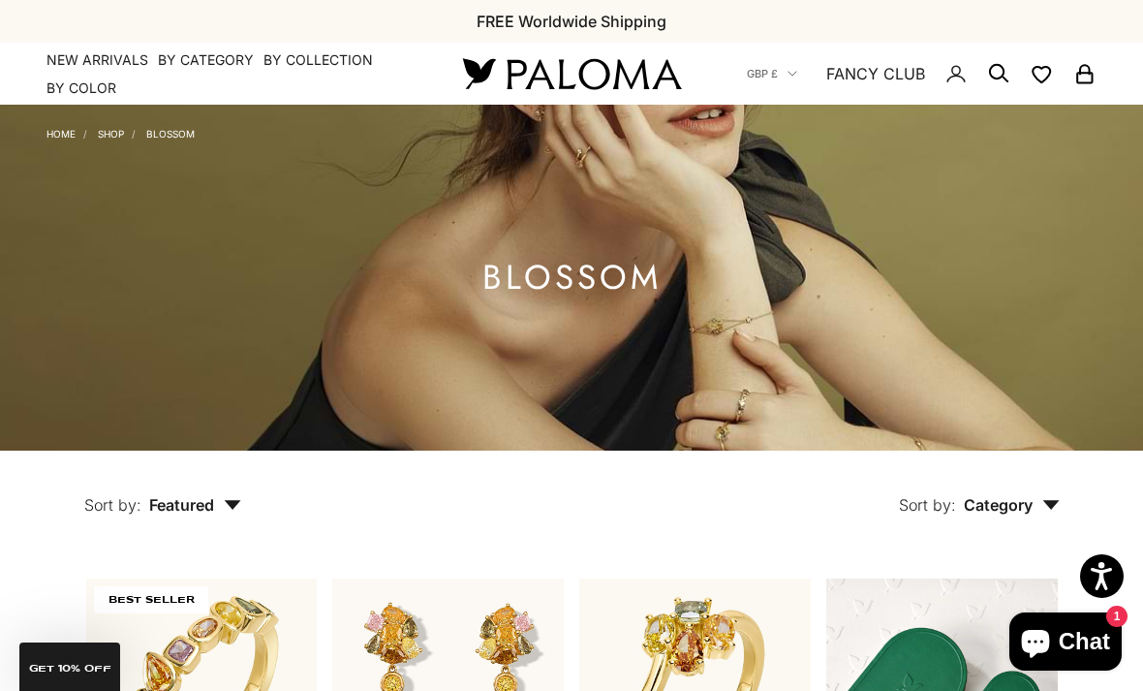
click at [330, 66] on summary "By Collection" at bounding box center [318, 59] width 109 height 19
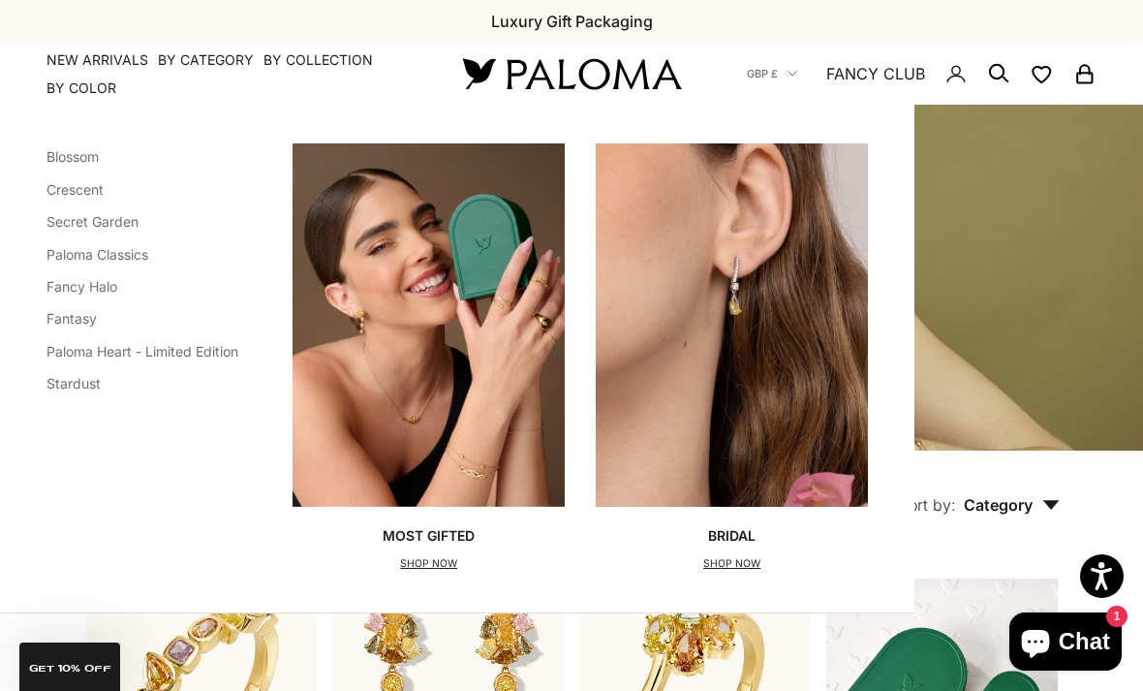
click at [99, 196] on link "Crescent" at bounding box center [75, 189] width 57 height 16
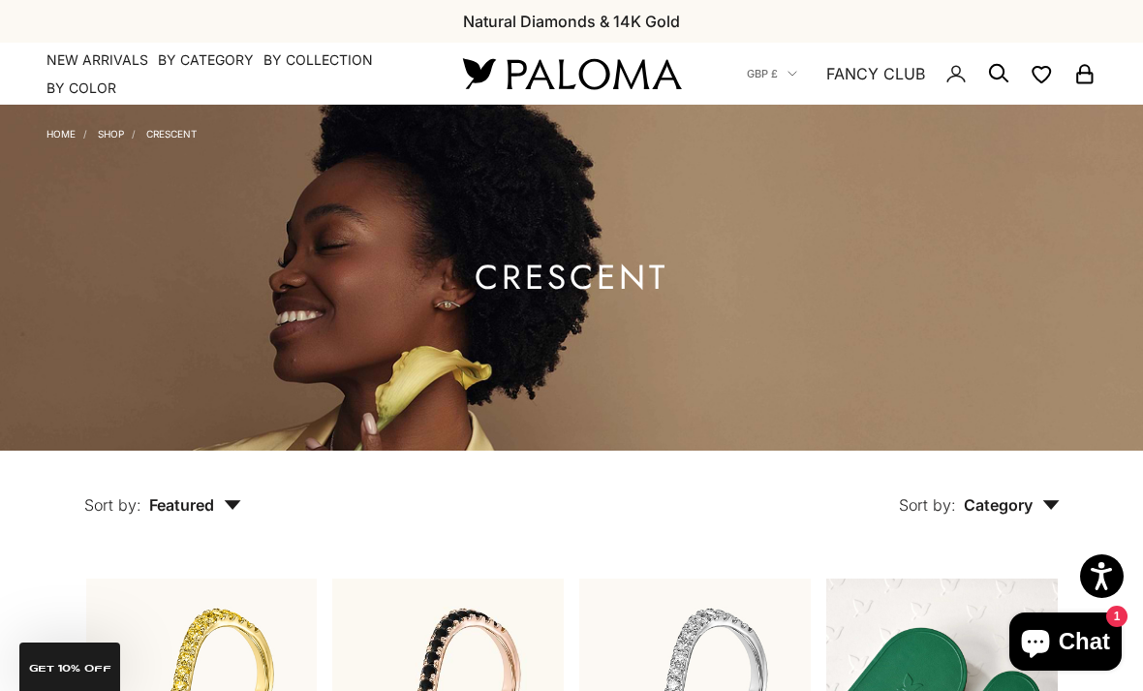
click at [321, 55] on summary "By Collection" at bounding box center [318, 59] width 109 height 19
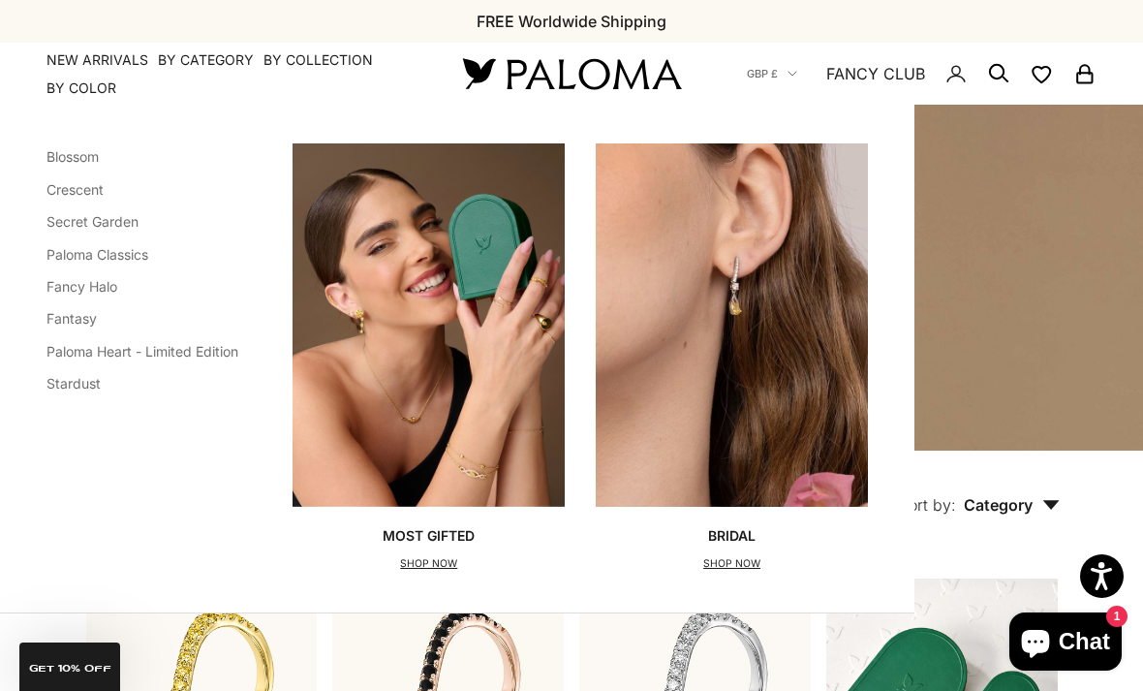
click at [101, 280] on link "Fancy Halo" at bounding box center [82, 286] width 71 height 16
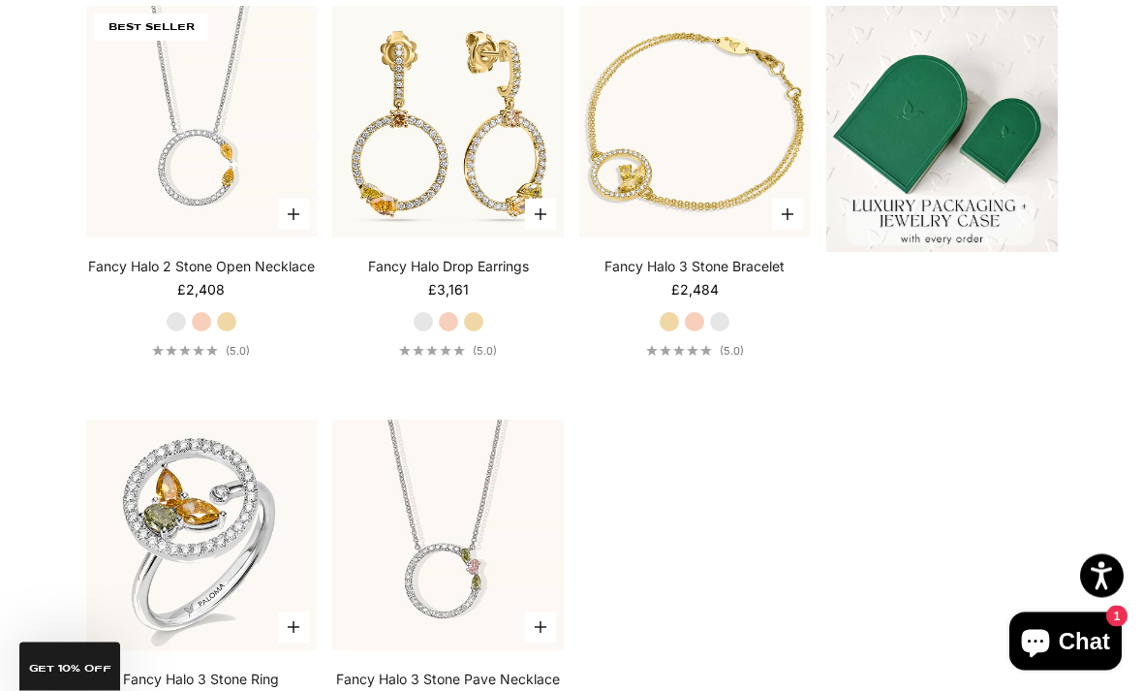
scroll to position [573, 0]
click at [443, 276] on link "Fancy Halo Drop Earrings" at bounding box center [448, 266] width 161 height 19
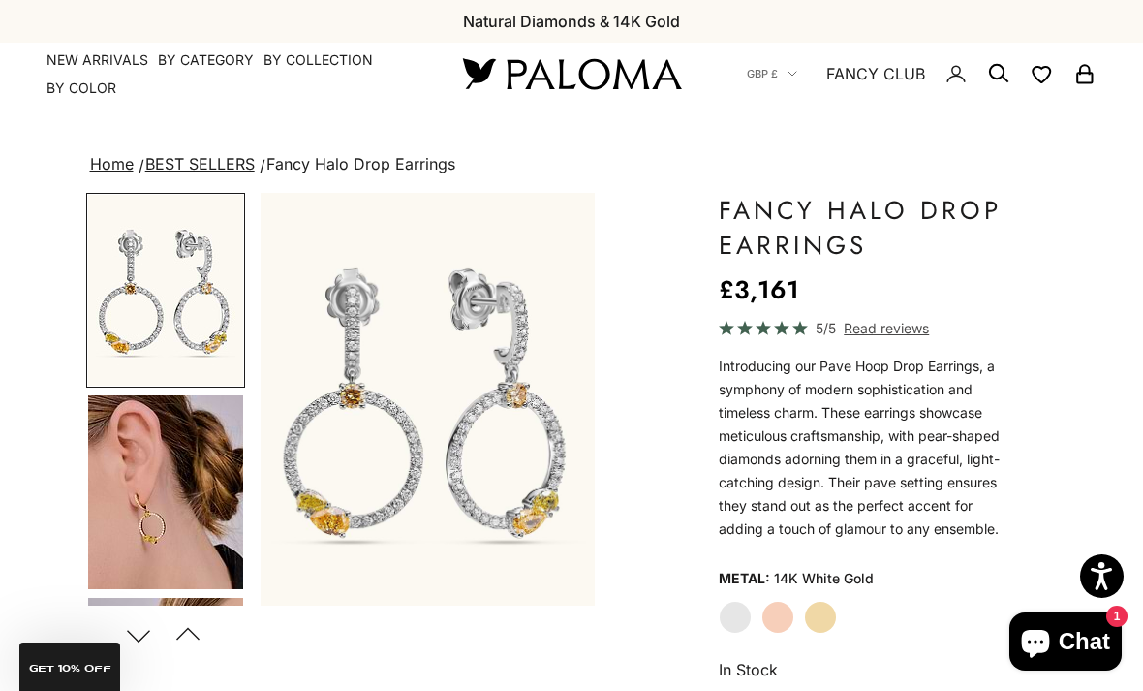
click at [162, 509] on img "Go to item 4" at bounding box center [165, 492] width 155 height 194
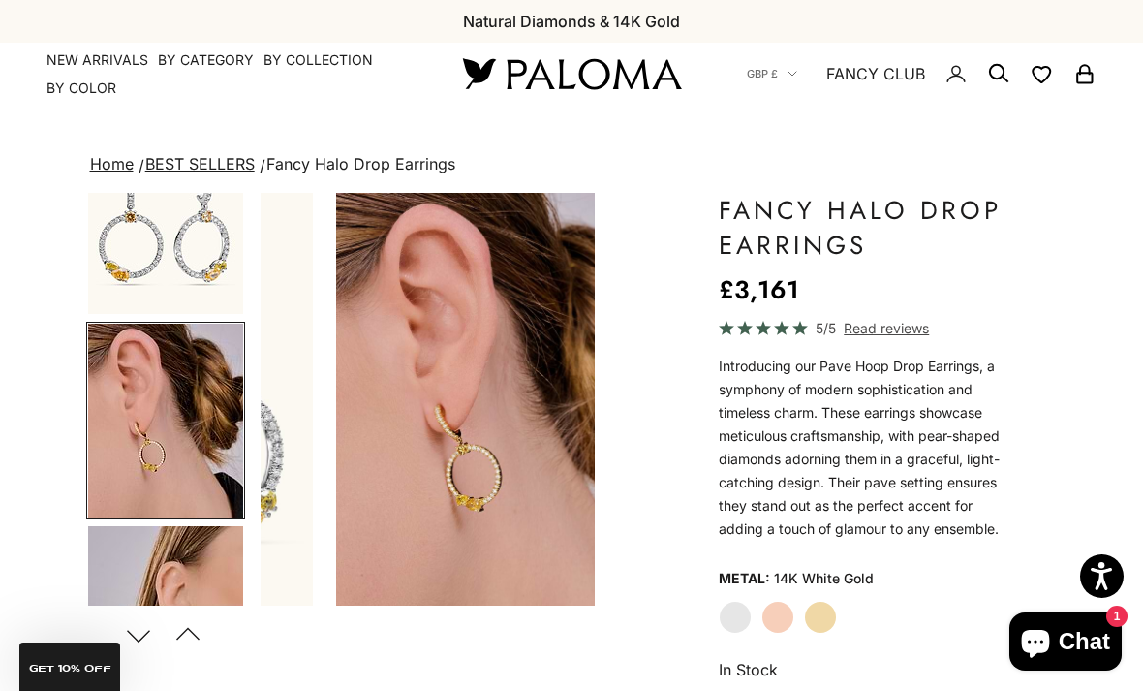
scroll to position [91, 0]
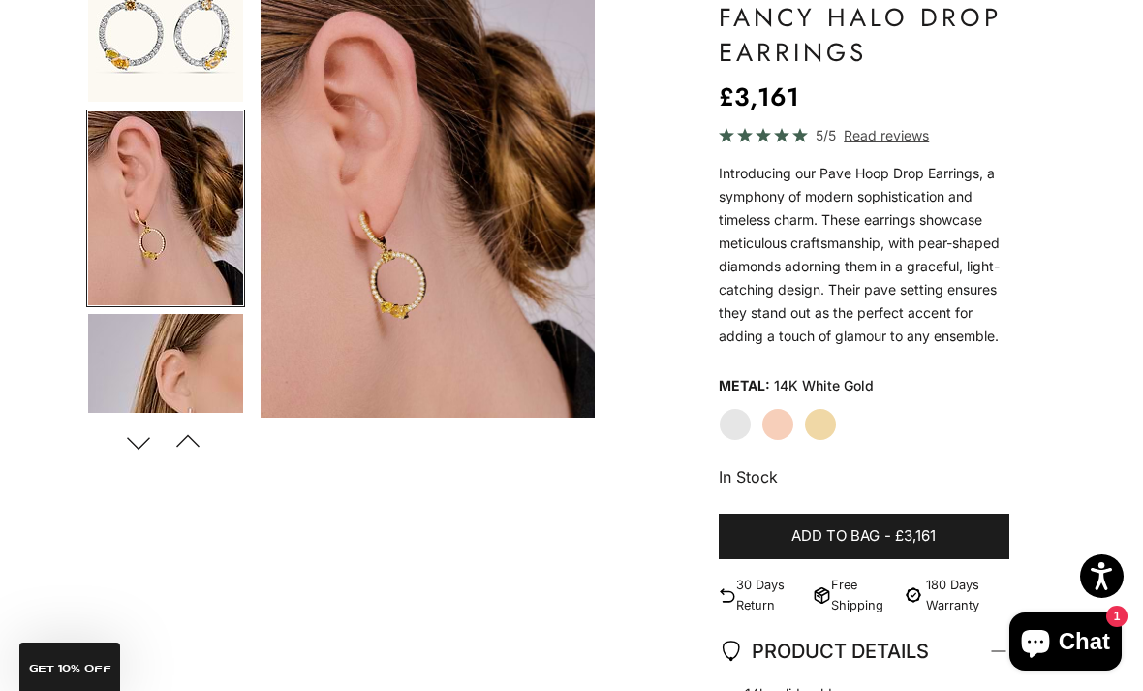
click at [888, 131] on span "Read reviews" at bounding box center [886, 135] width 85 height 22
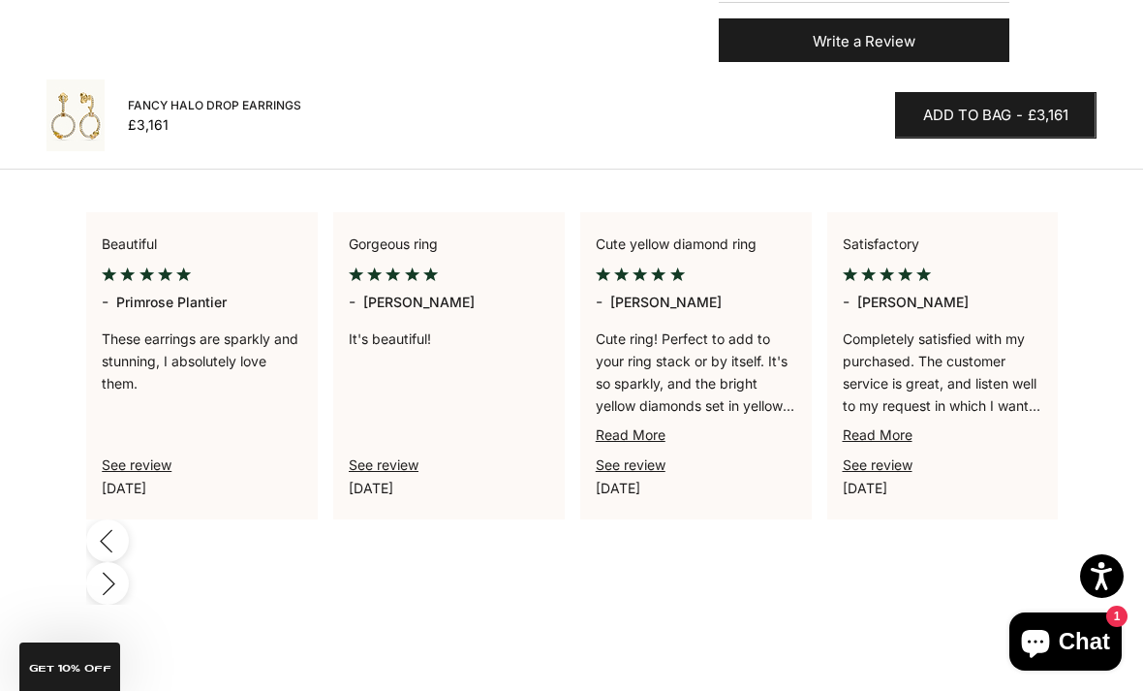
scroll to position [0, 247]
click at [885, 426] on link "Read More" at bounding box center [877, 434] width 70 height 16
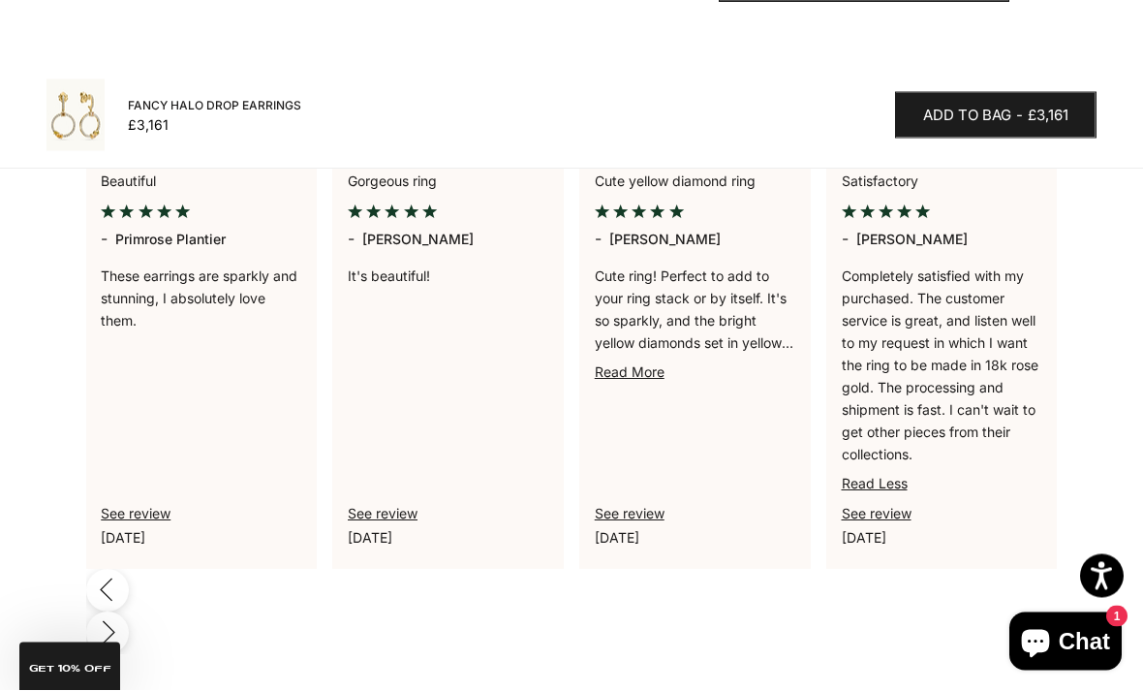
scroll to position [1476, 0]
click at [641, 376] on link "Read More" at bounding box center [630, 371] width 70 height 16
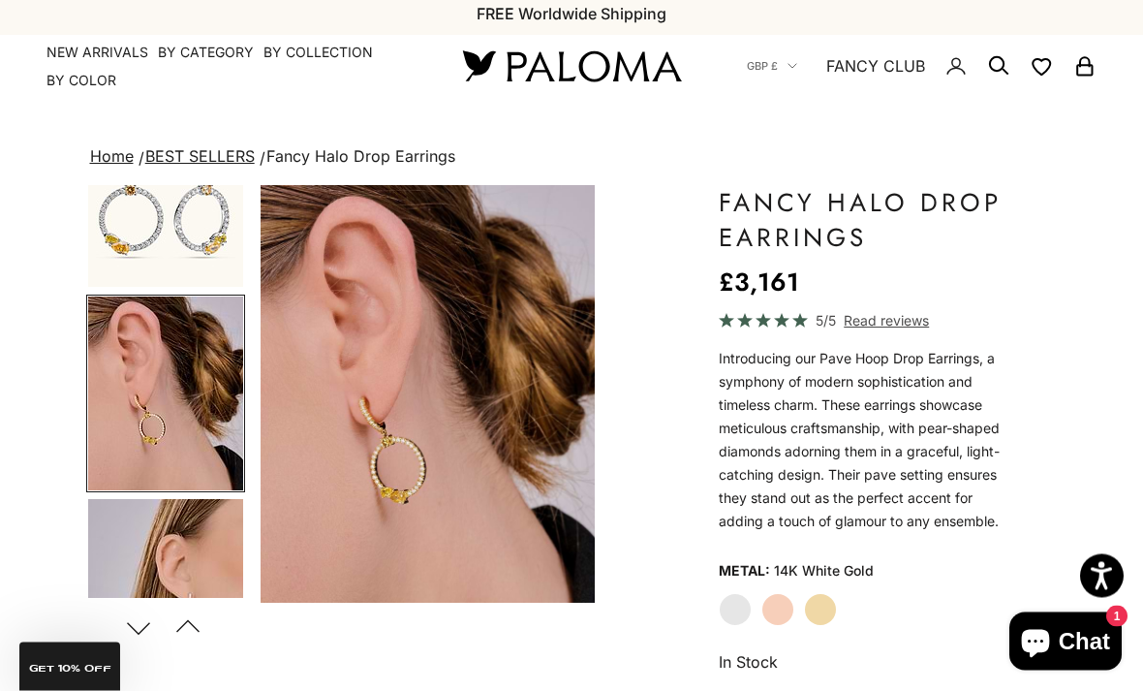
scroll to position [0, 0]
